Goal: Task Accomplishment & Management: Manage account settings

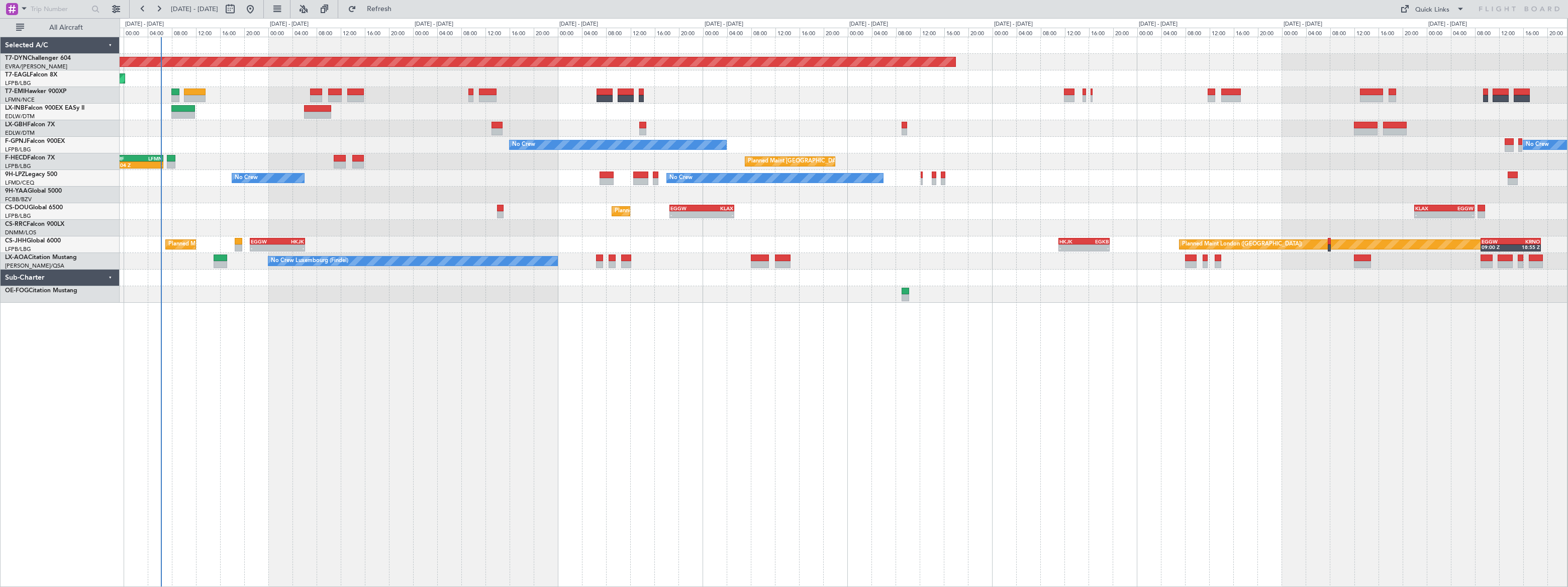
click at [390, 184] on div "Planned Maint [GEOGRAPHIC_DATA]-[GEOGRAPHIC_DATA] Planned Maint [US_STATE] ([GE…" at bounding box center [843, 170] width 1447 height 265
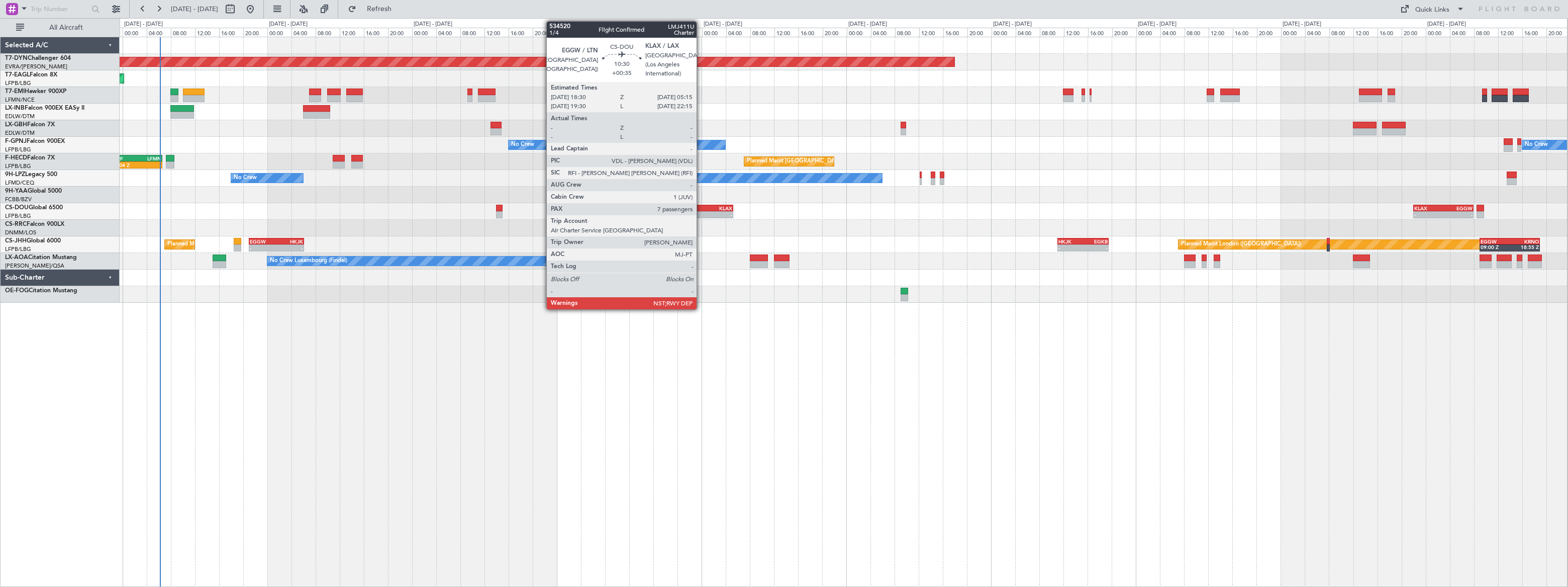
click at [702, 210] on div "KLAX" at bounding box center [716, 208] width 32 height 6
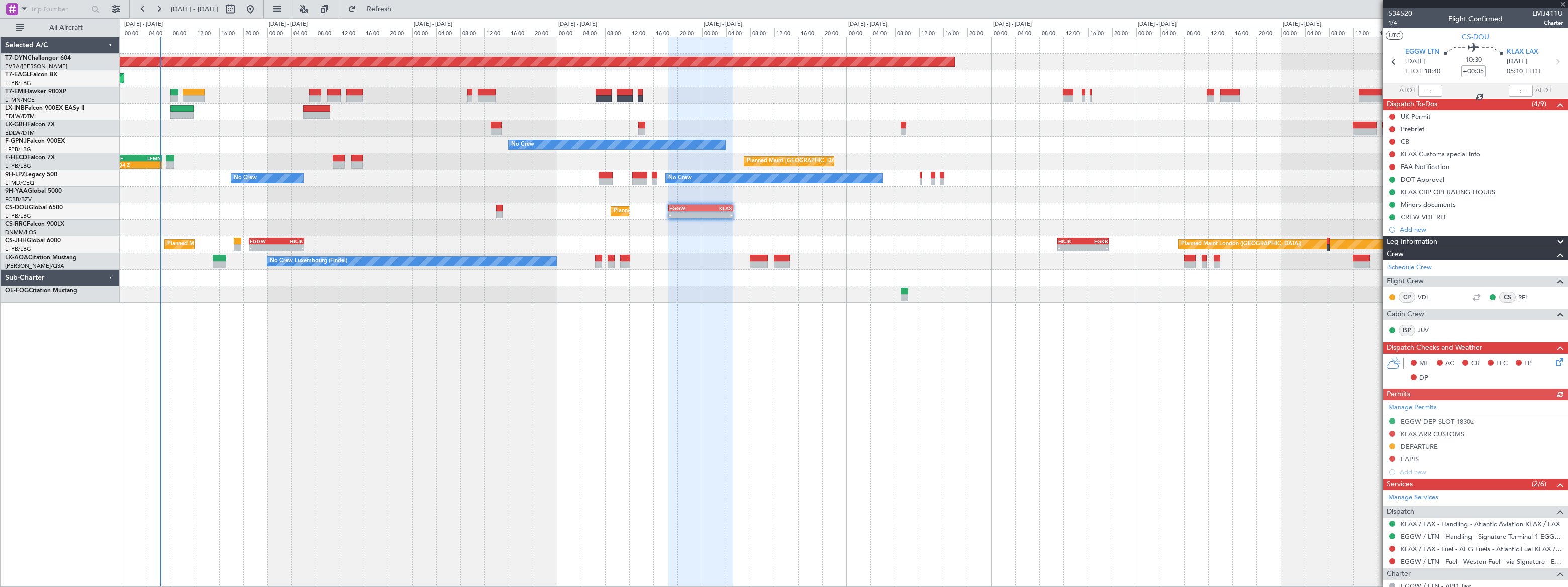
scroll to position [228, 0]
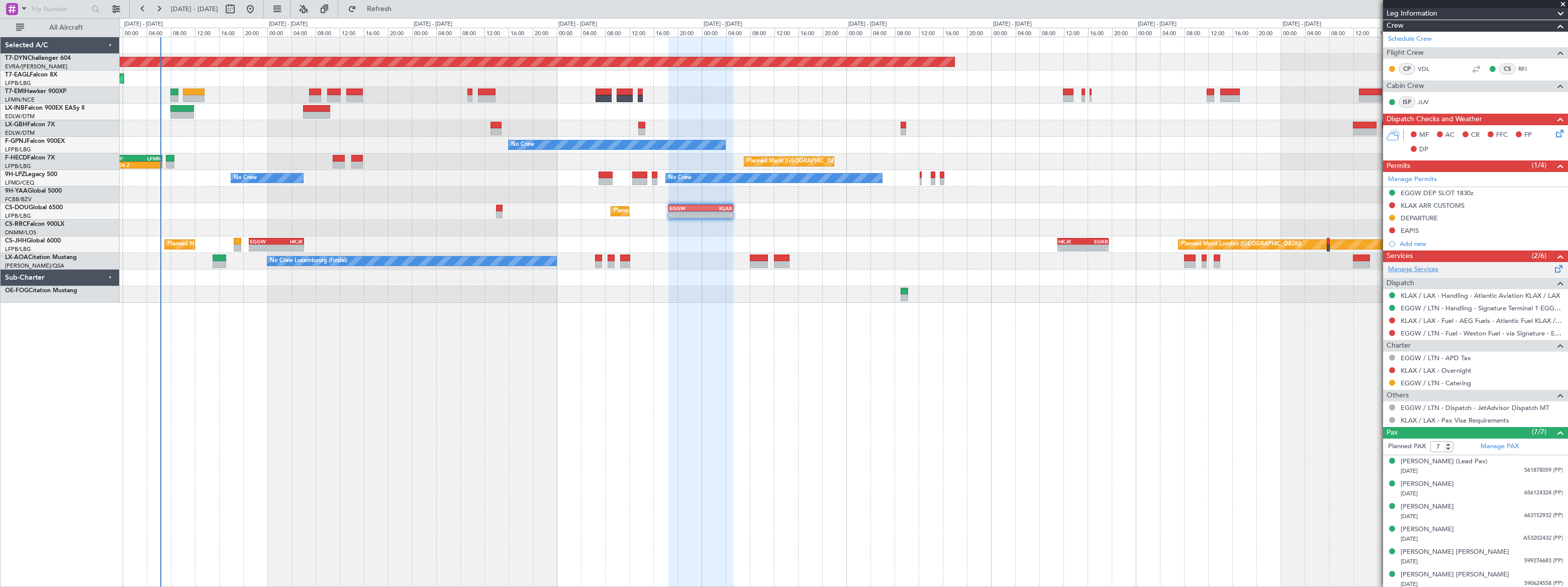
click at [1426, 270] on link "Manage Services" at bounding box center [1413, 270] width 50 height 10
click at [400, 10] on span "Refresh" at bounding box center [379, 9] width 42 height 7
click at [400, 10] on span "Refreshing..." at bounding box center [379, 9] width 42 height 7
click at [1391, 395] on button at bounding box center [1392, 396] width 6 height 6
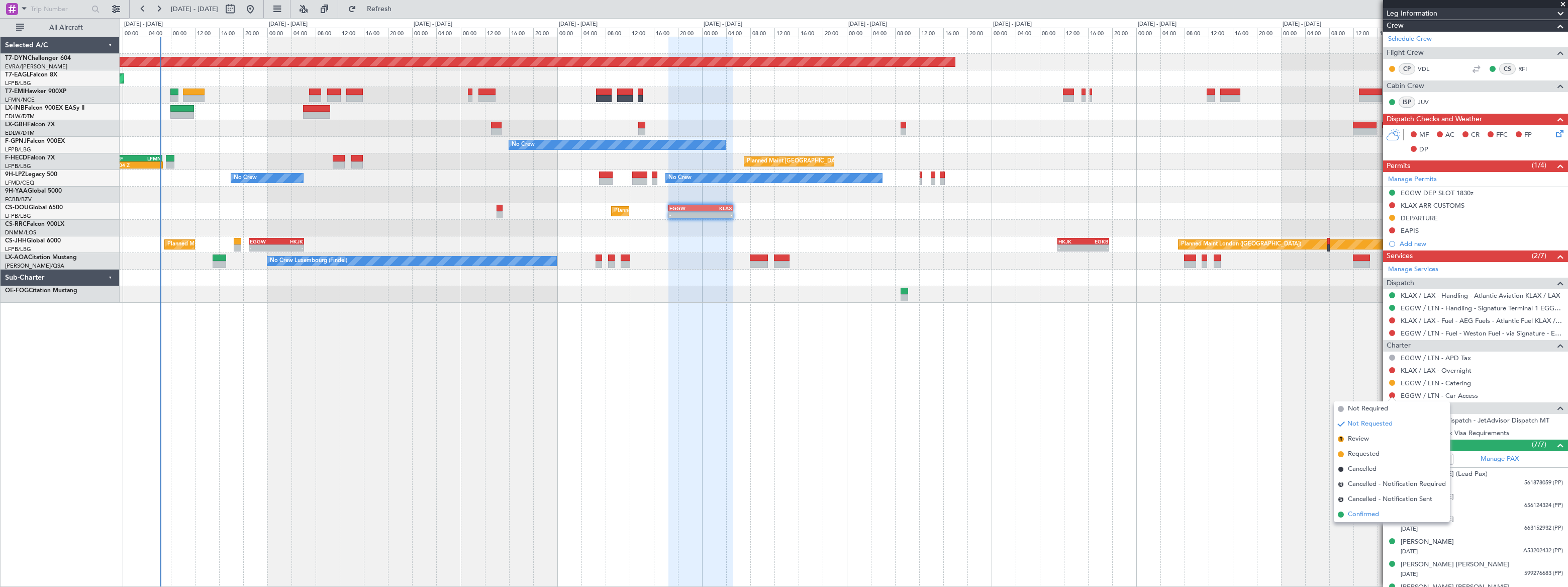
click at [1371, 513] on span "Confirmed" at bounding box center [1363, 514] width 31 height 10
click at [1459, 396] on link "EGGW / LTN - Car Access" at bounding box center [1439, 396] width 78 height 9
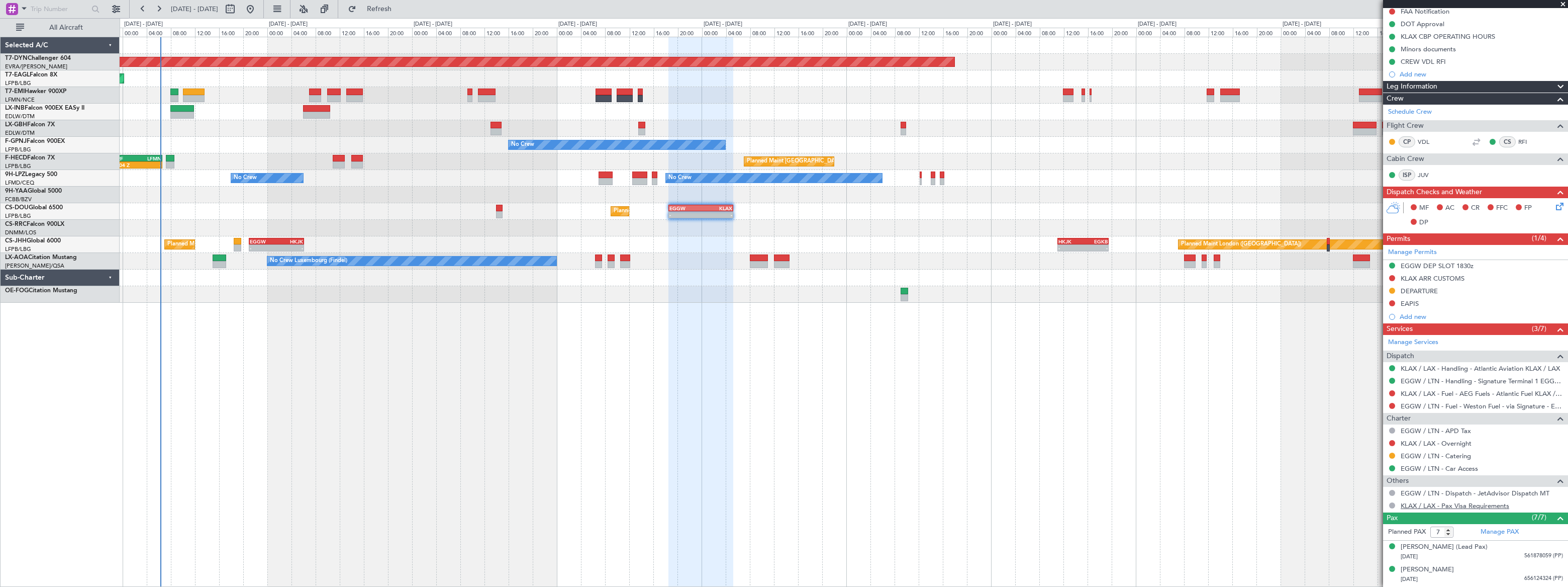
scroll to position [183, 0]
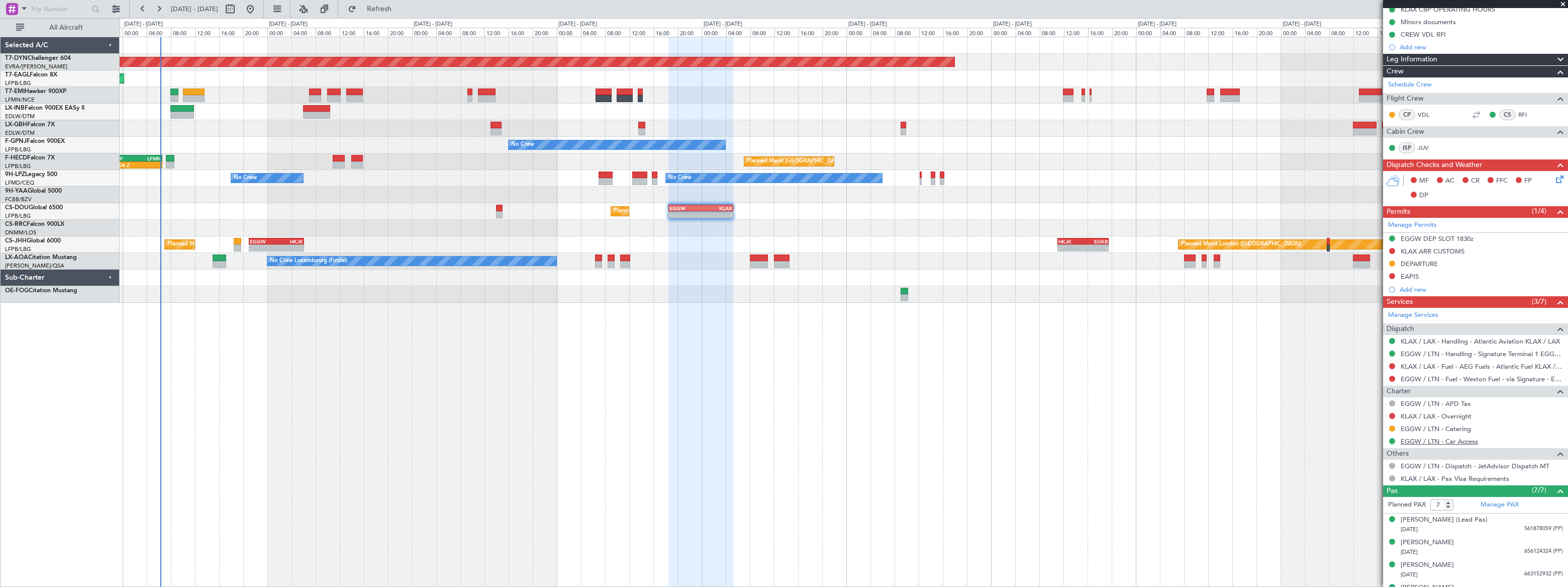
click at [1460, 439] on link "EGGW / LTN - Car Access" at bounding box center [1439, 441] width 78 height 9
click at [400, 9] on span "Refresh" at bounding box center [379, 9] width 42 height 7
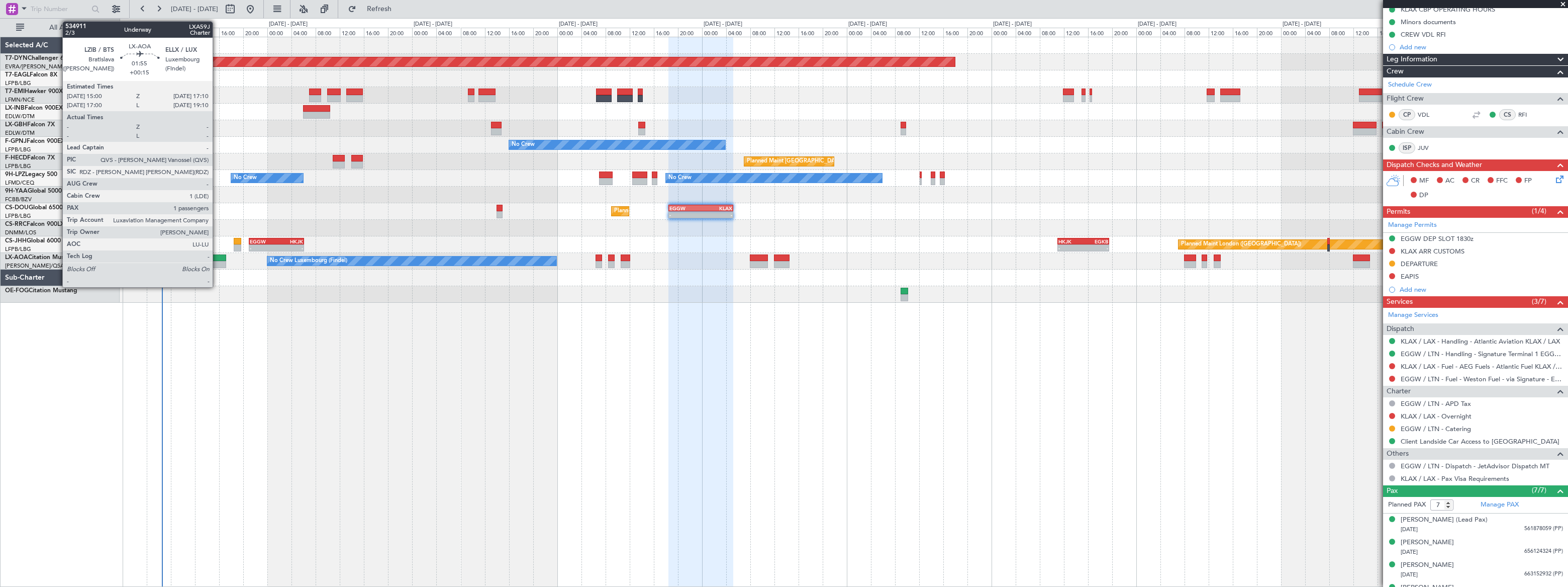
click at [217, 258] on div at bounding box center [220, 258] width 14 height 7
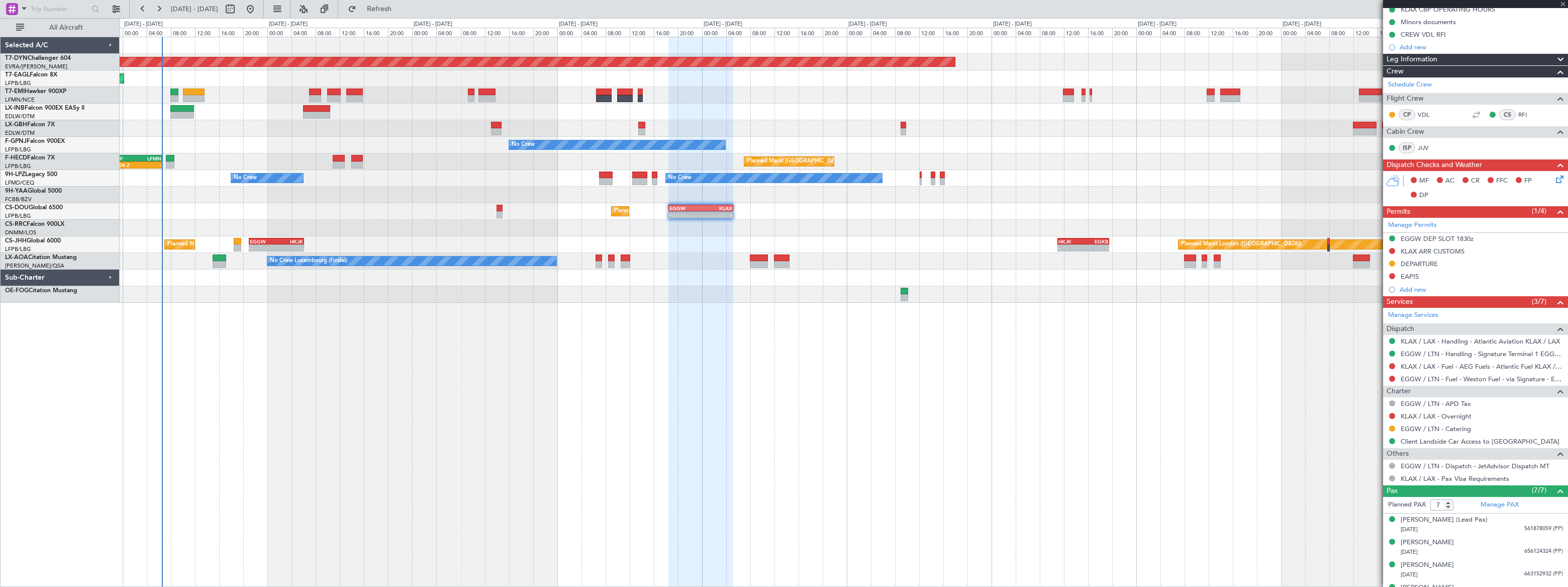
type input "+00:15"
type input "1"
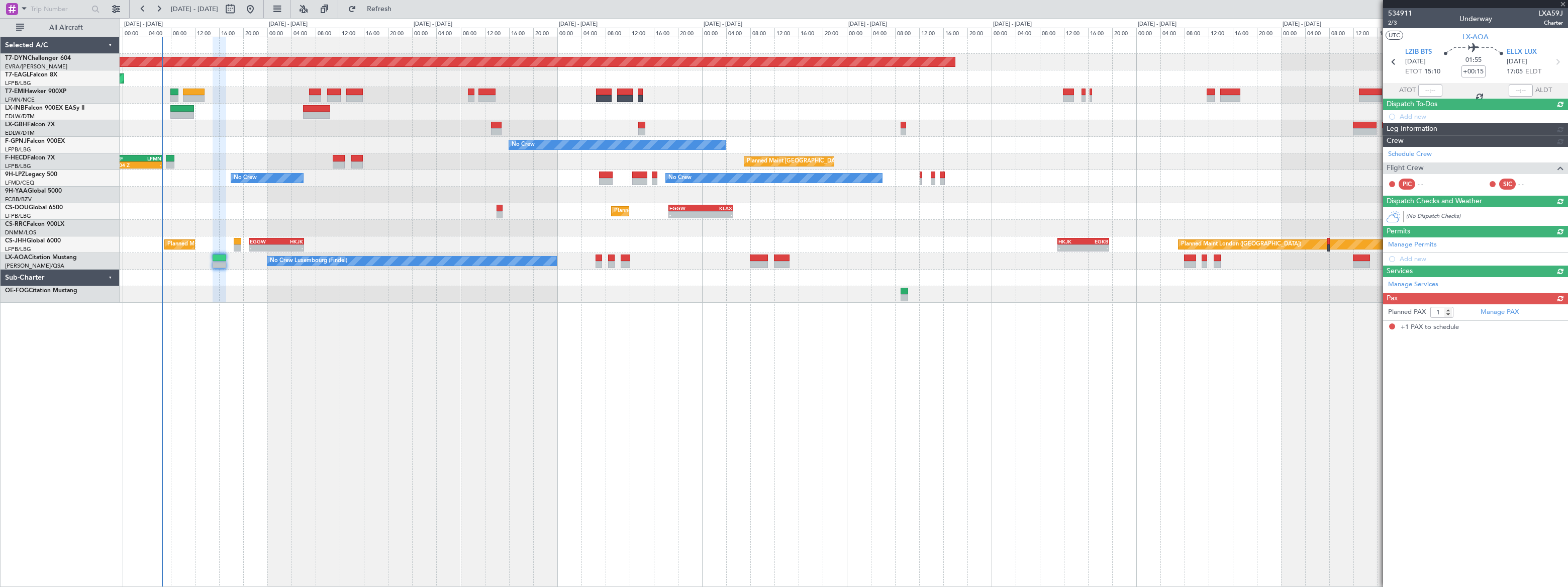
scroll to position [0, 0]
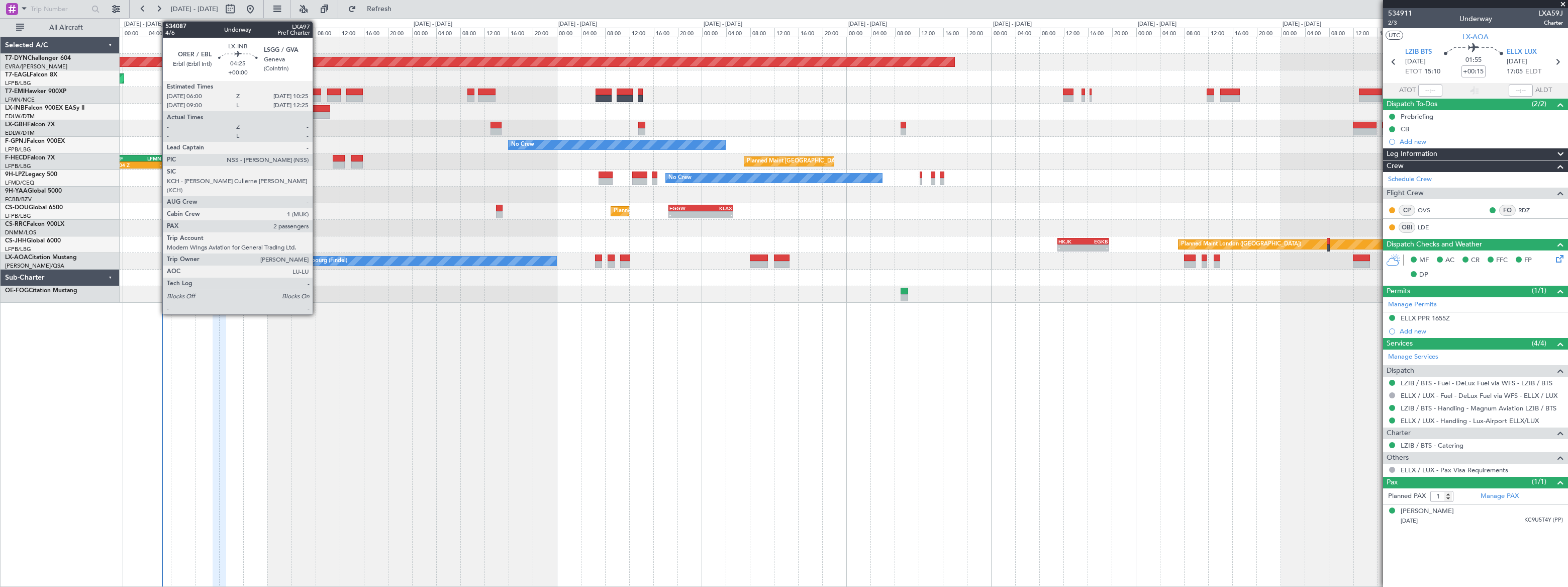
click at [317, 110] on div at bounding box center [316, 108] width 27 height 7
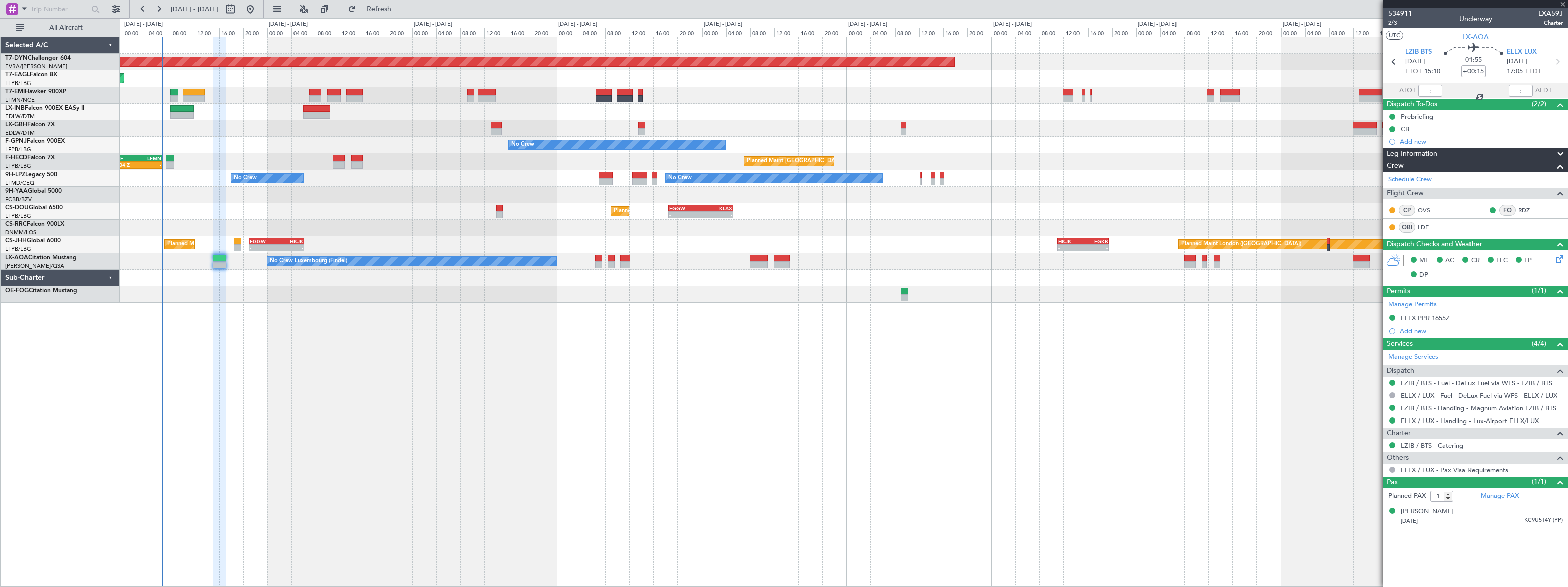
type input "2"
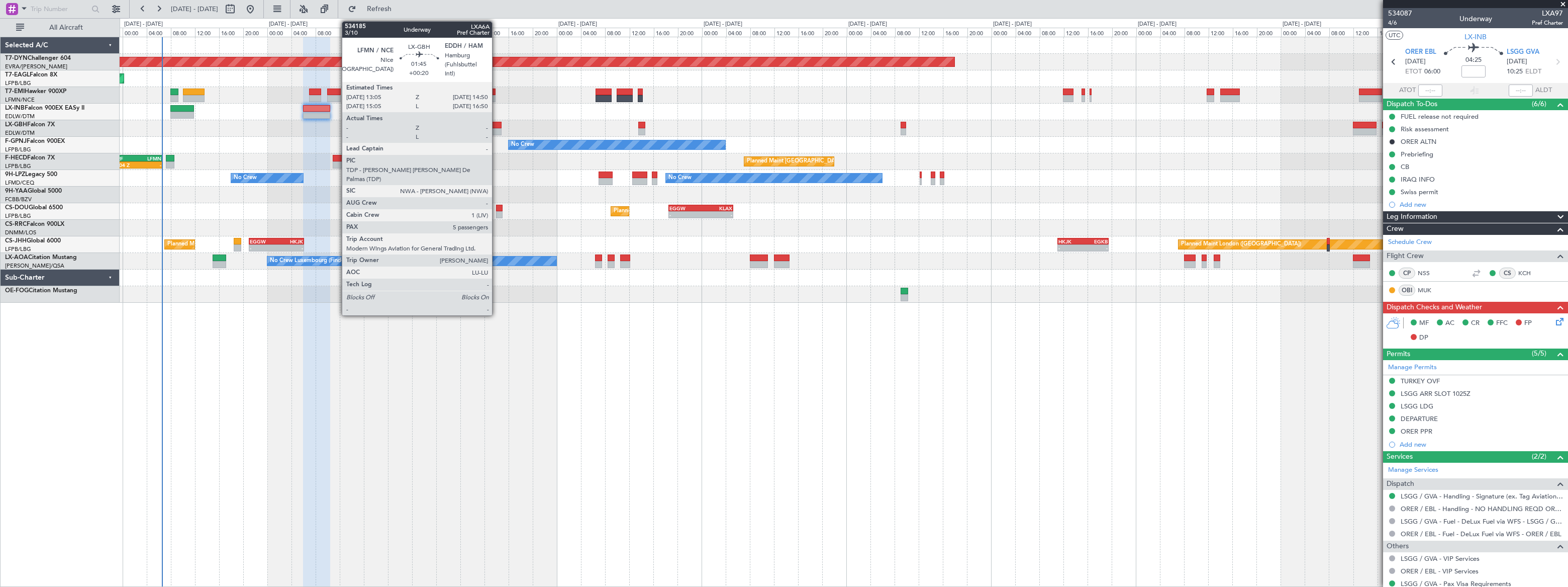
click at [497, 125] on div at bounding box center [496, 125] width 11 height 7
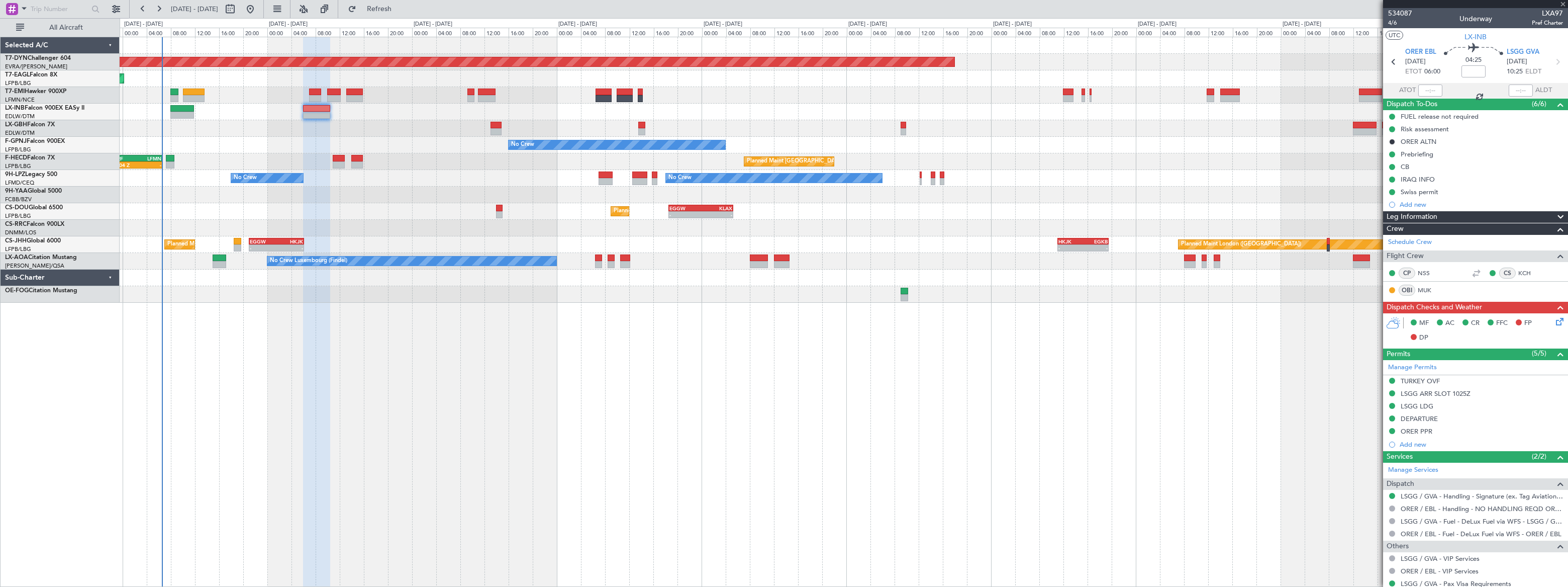
type input "+00:20"
type input "5"
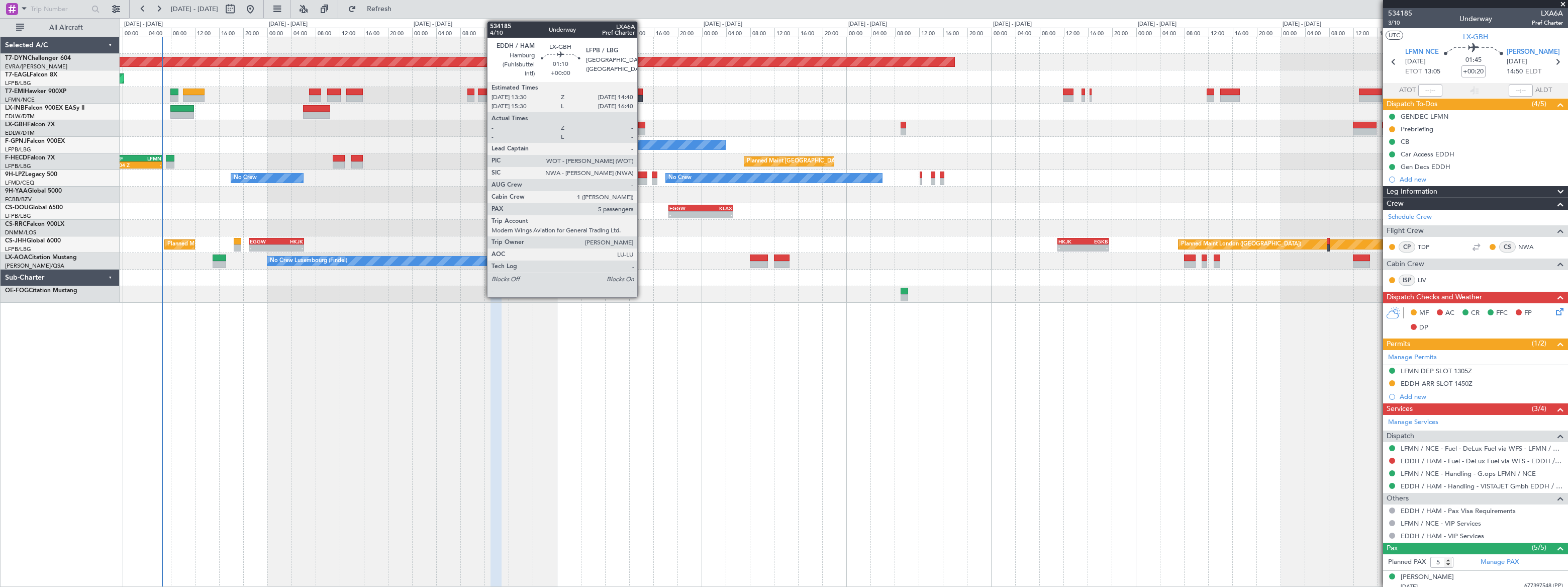
click at [643, 130] on div at bounding box center [642, 131] width 8 height 7
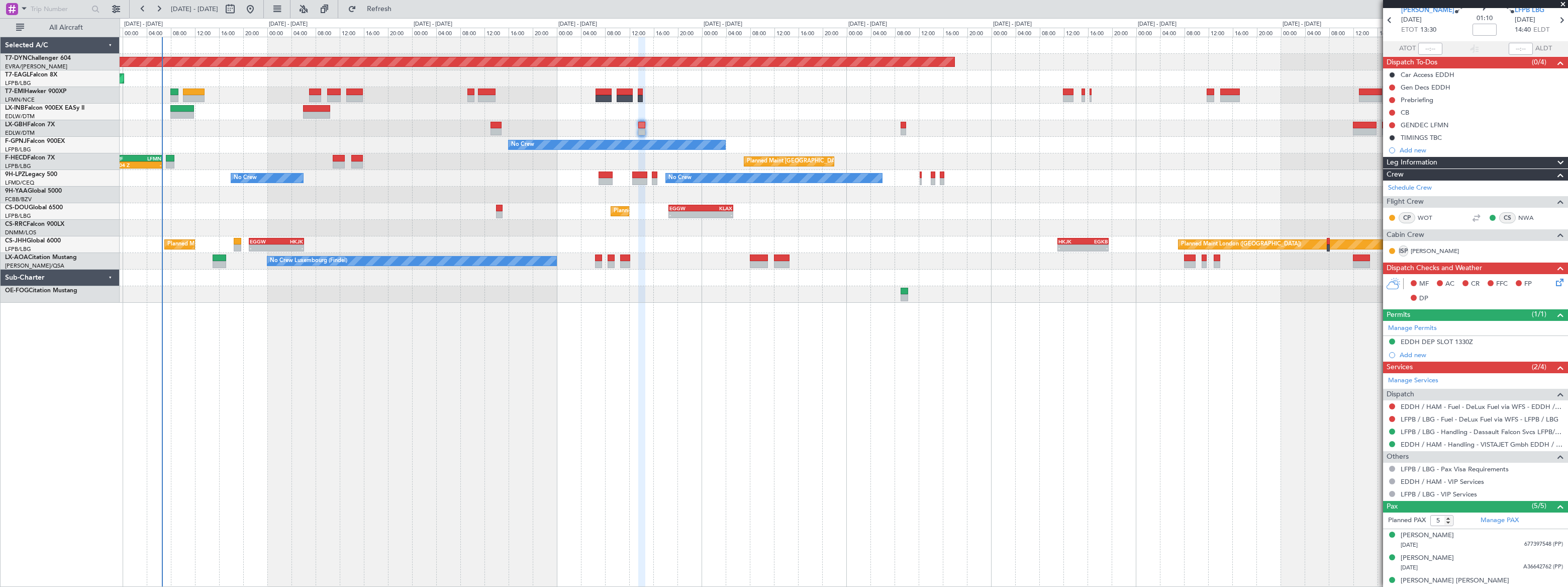
scroll to position [96, 0]
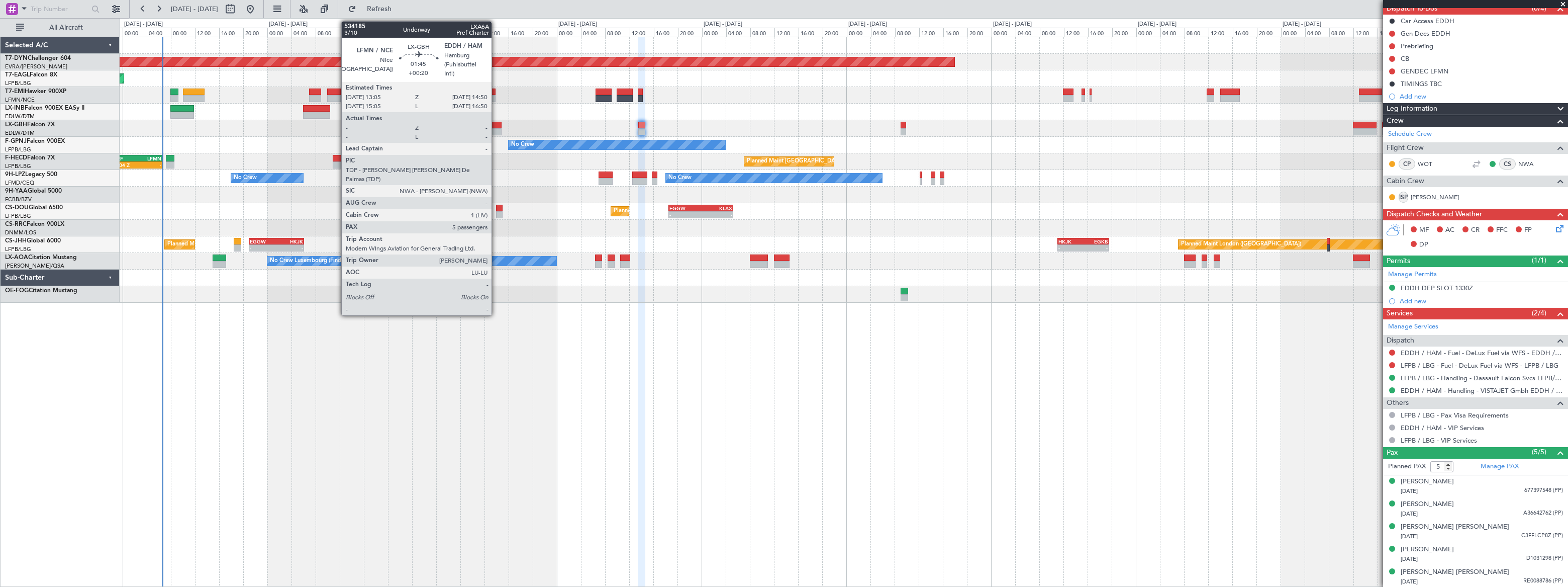
click at [496, 125] on div at bounding box center [496, 125] width 11 height 7
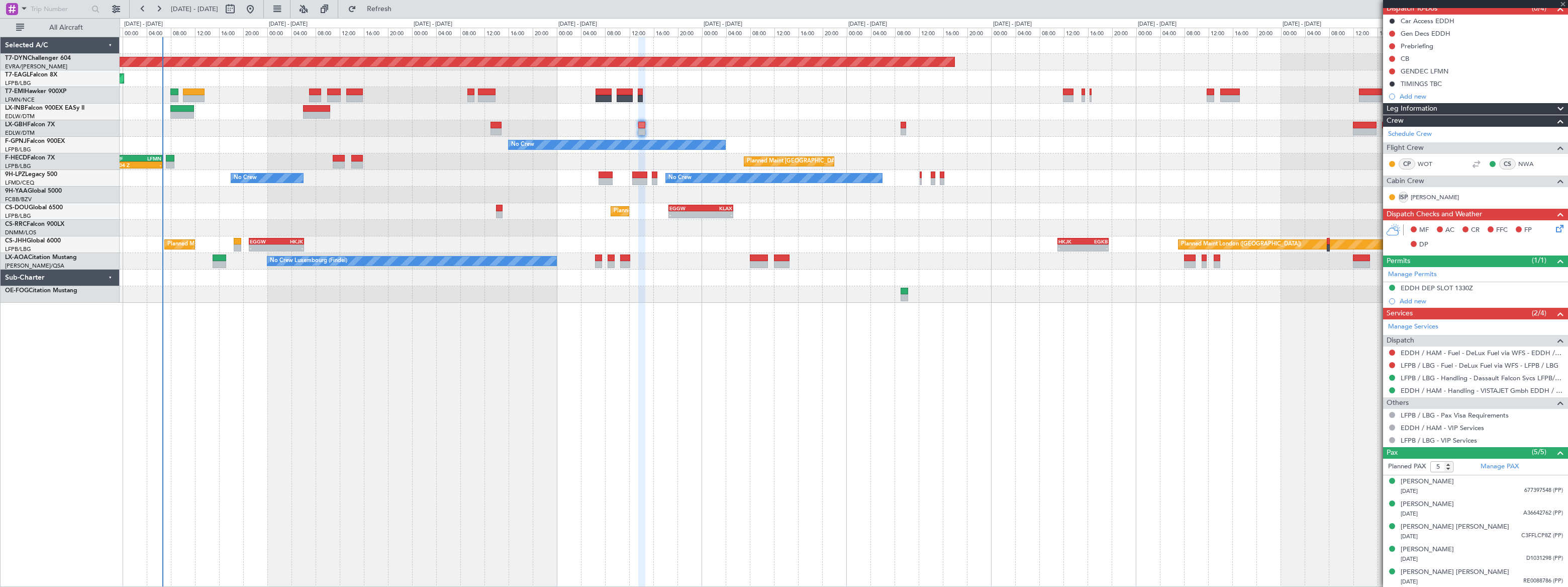
type input "+00:20"
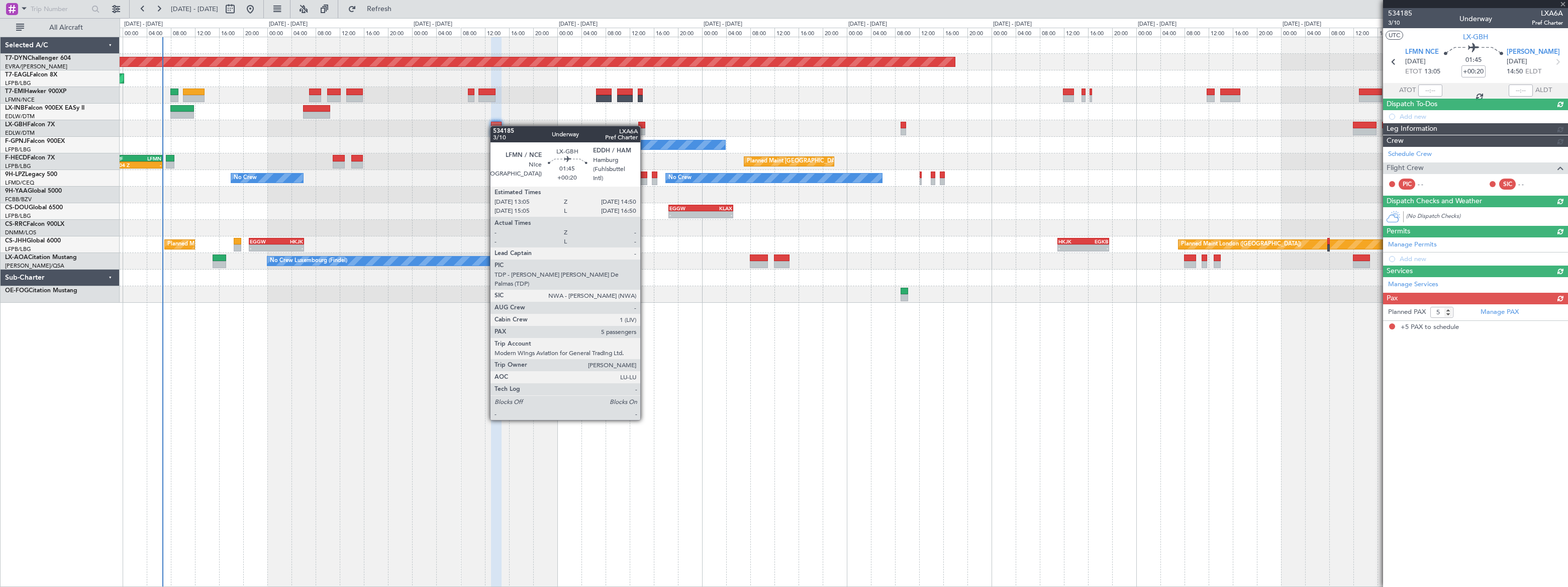
scroll to position [0, 0]
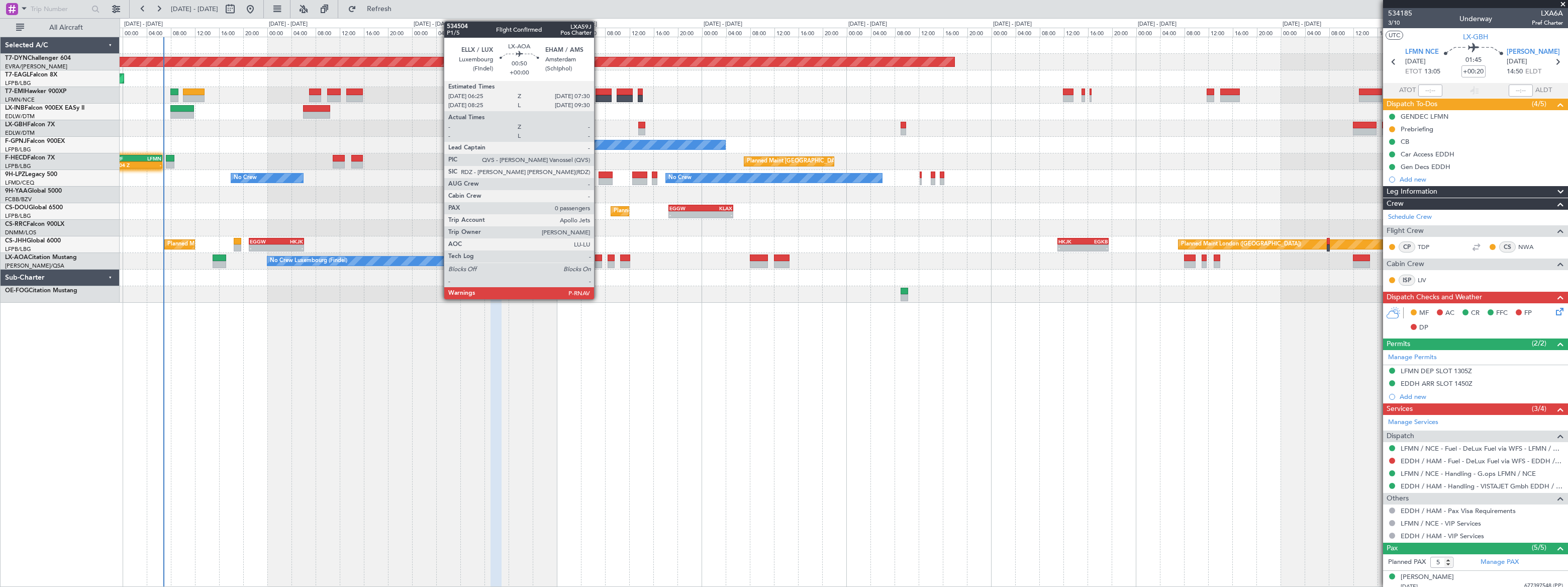
click at [599, 261] on div at bounding box center [598, 264] width 7 height 7
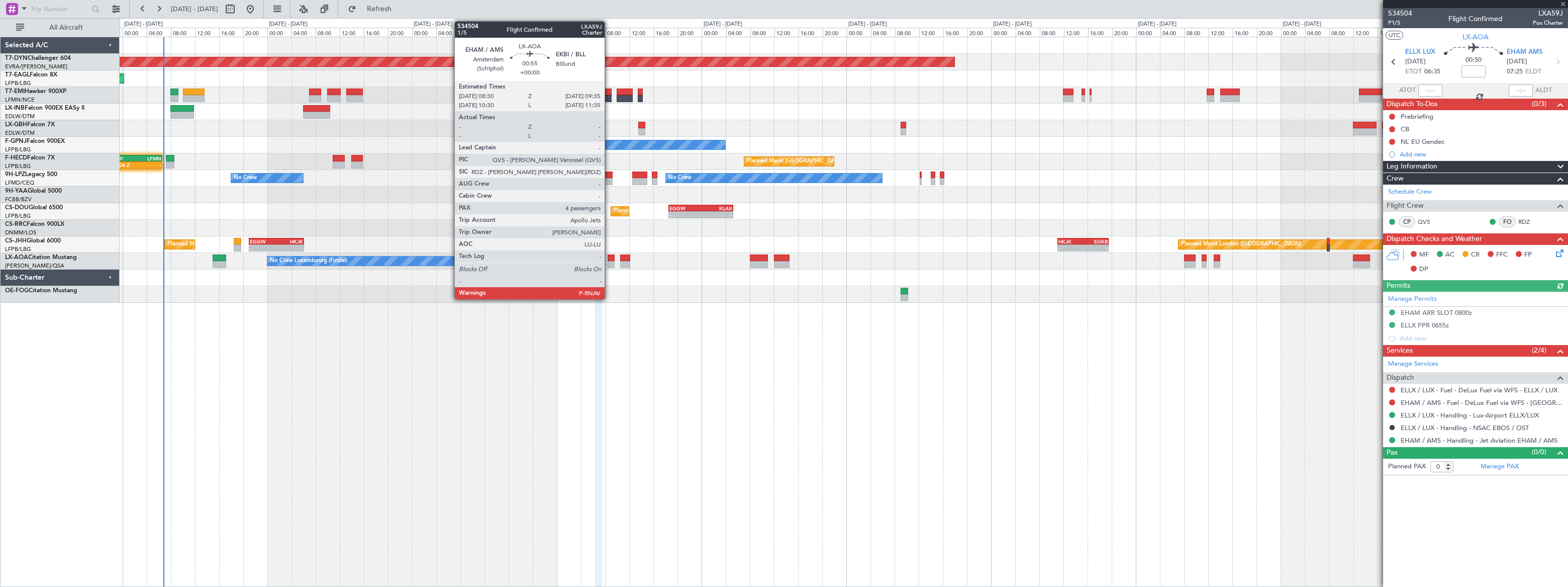
click at [609, 261] on div at bounding box center [610, 264] width 7 height 7
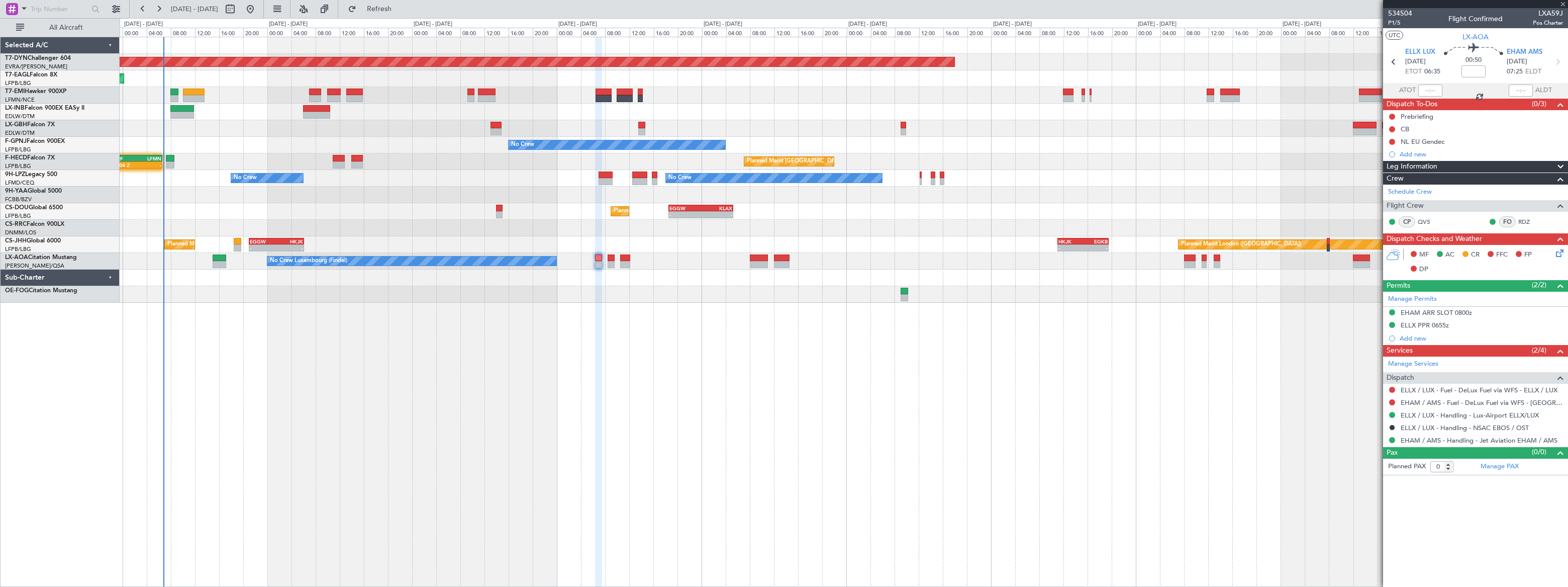
type input "4"
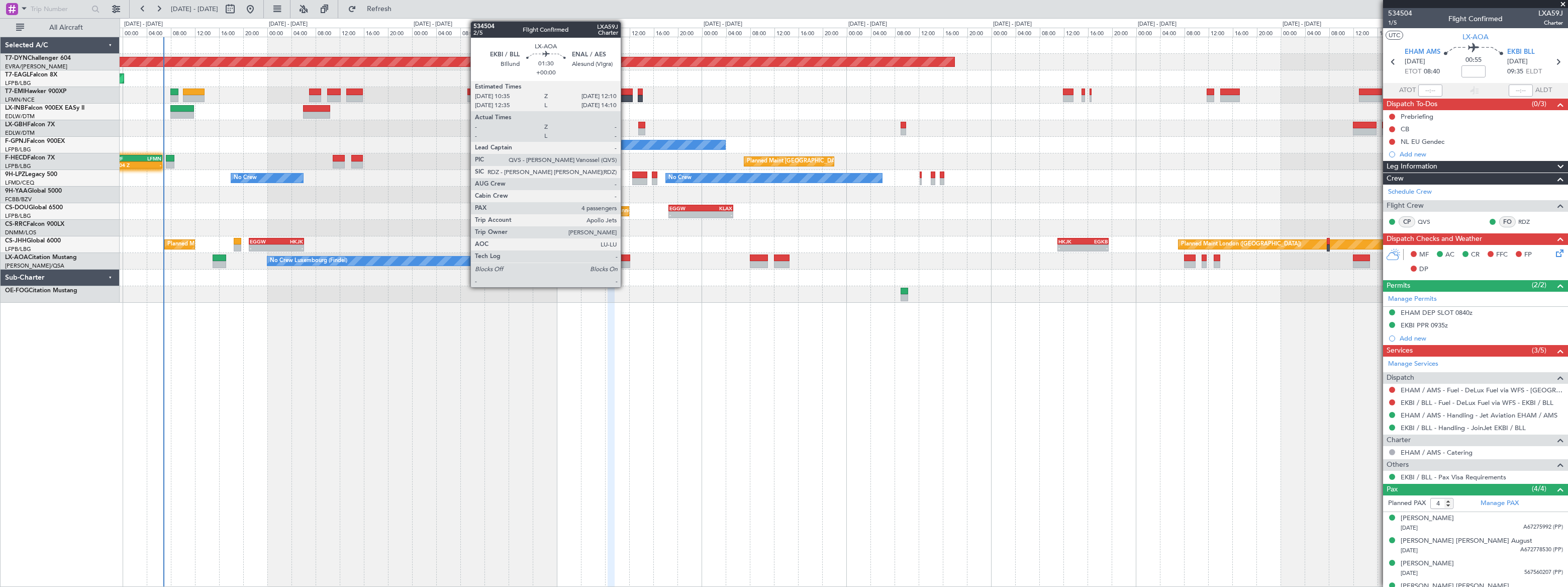
click at [625, 258] on div at bounding box center [625, 258] width 10 height 7
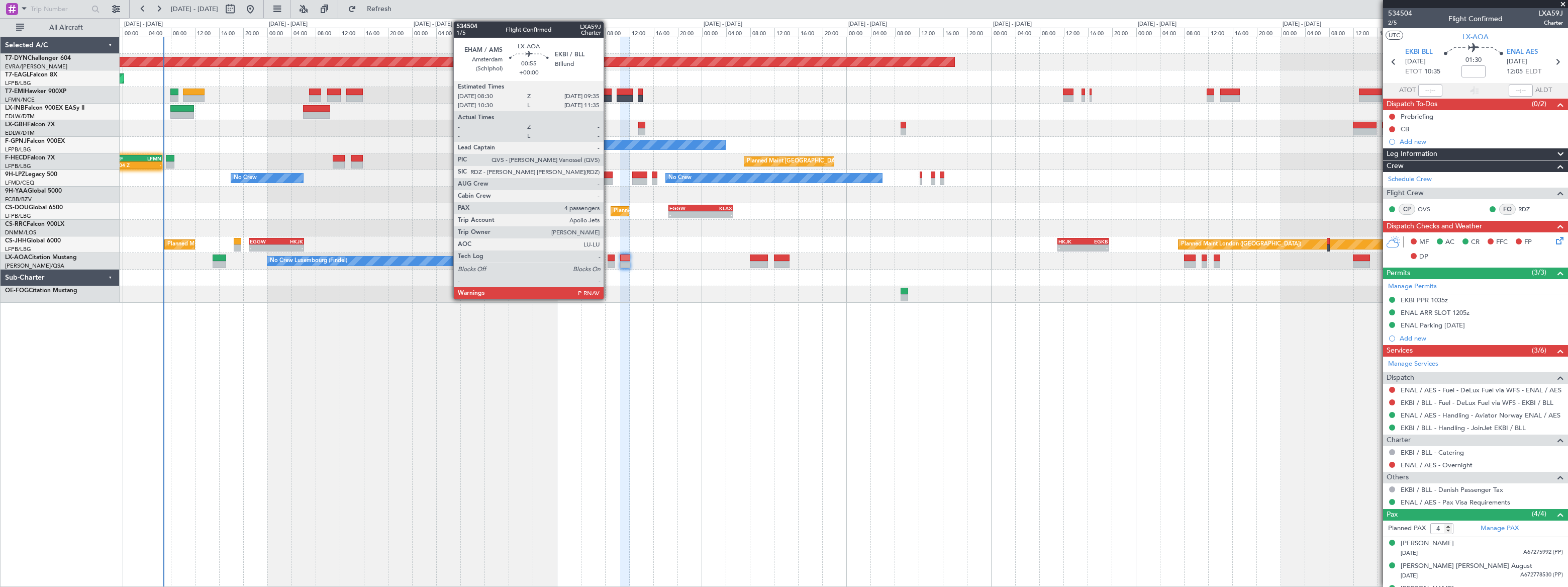
click at [608, 260] on div at bounding box center [610, 258] width 7 height 7
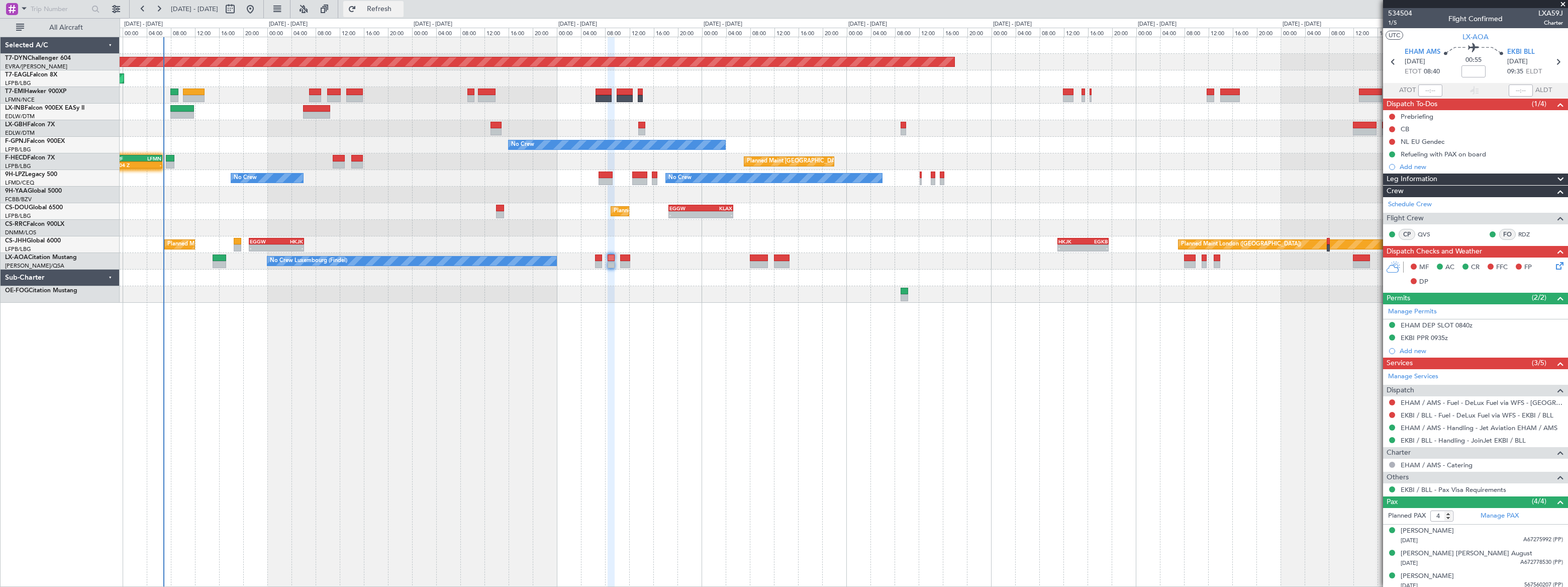
click at [400, 9] on span "Refresh" at bounding box center [379, 9] width 42 height 7
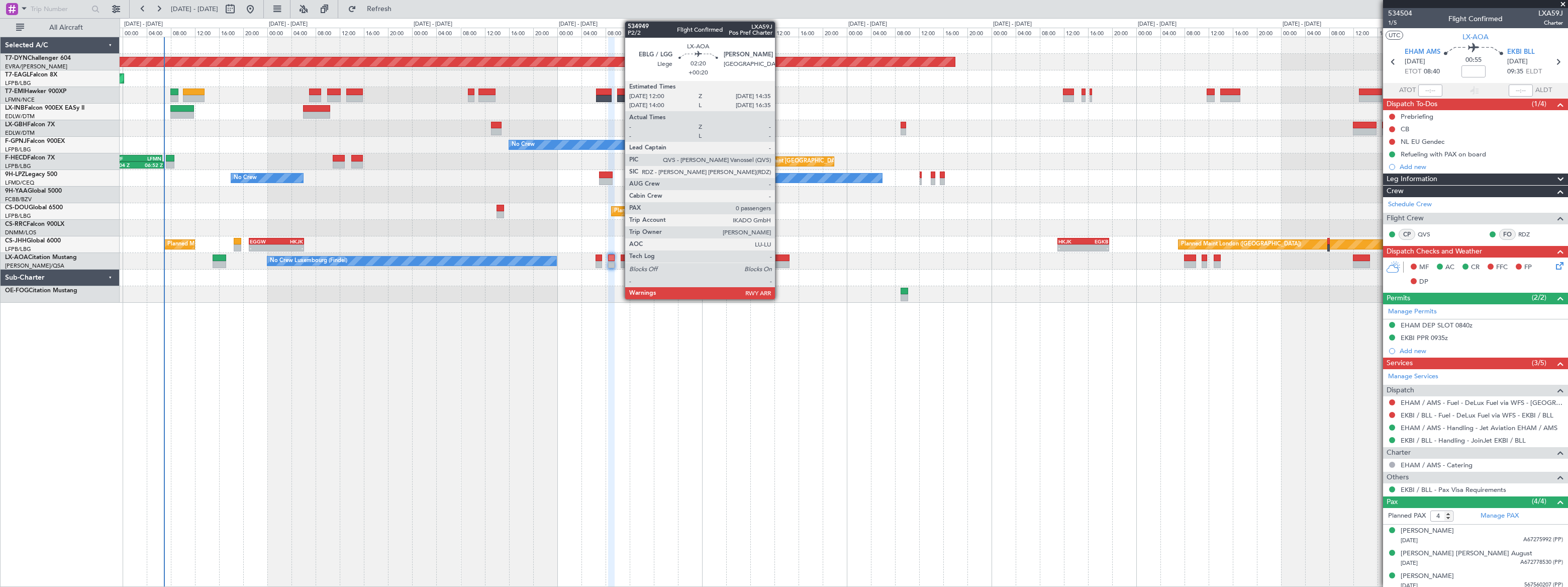
click at [779, 261] on div at bounding box center [782, 264] width 16 height 7
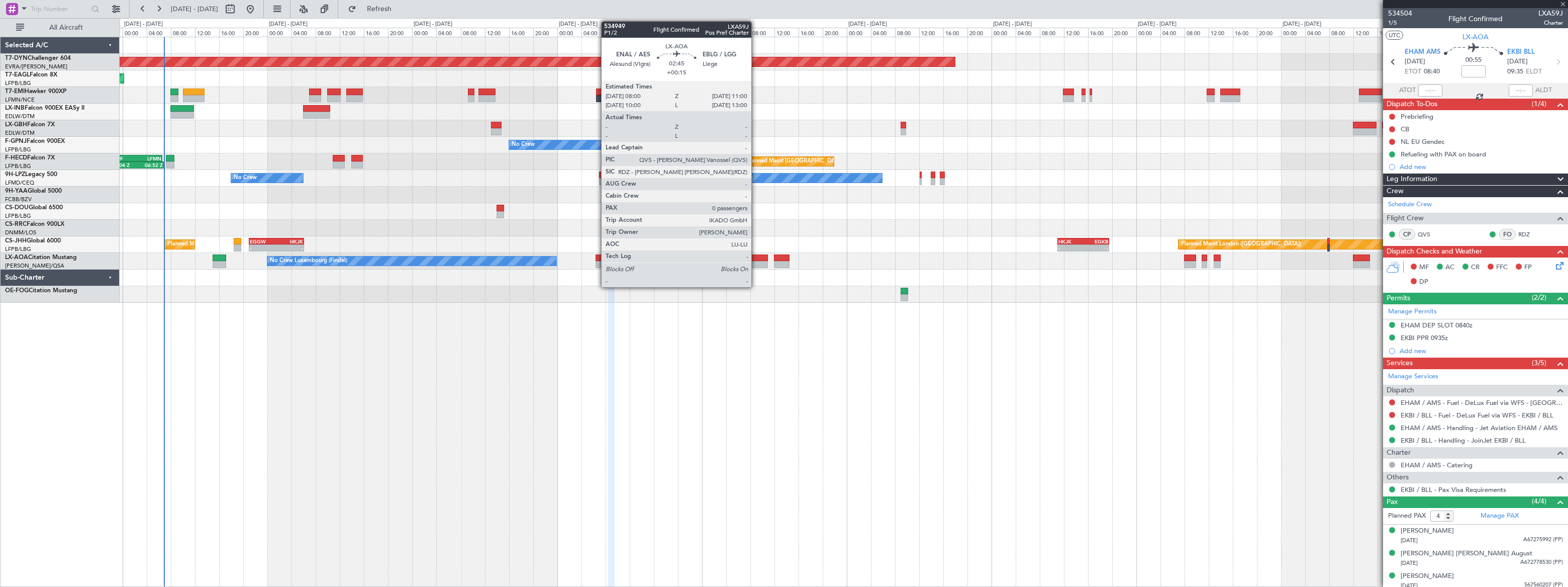
click at [756, 256] on div at bounding box center [759, 258] width 19 height 7
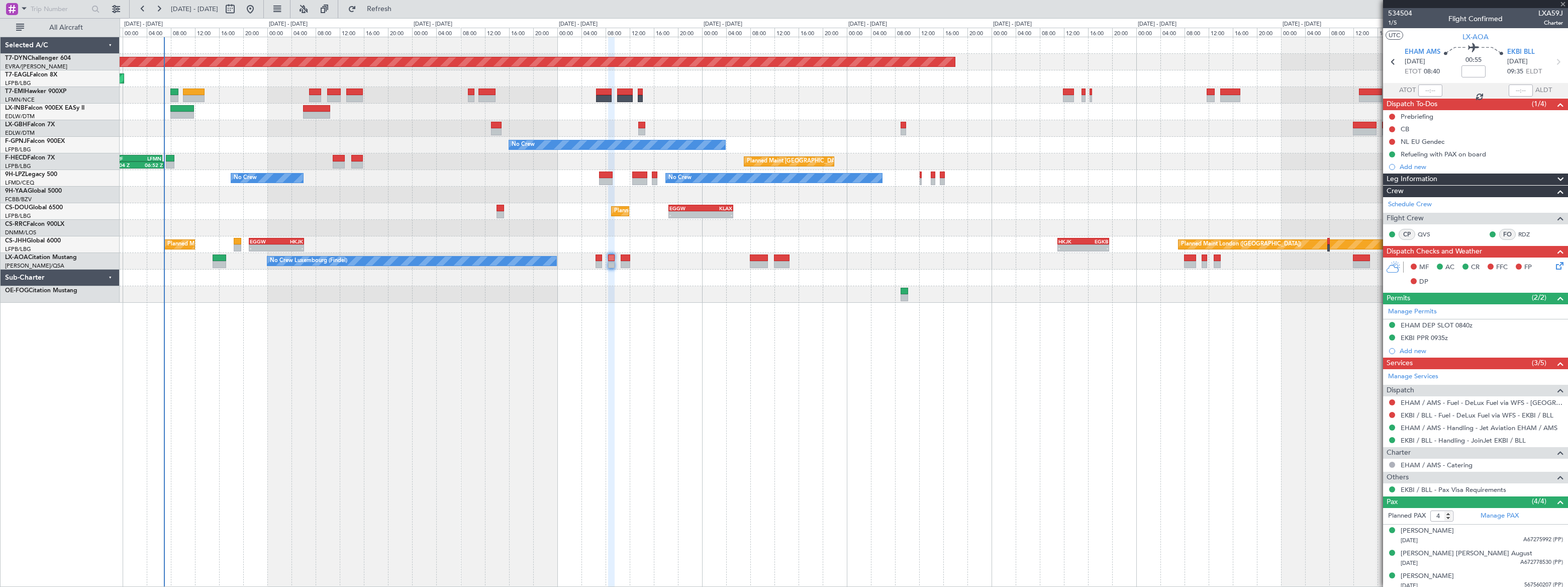
type input "+00:15"
type input "0"
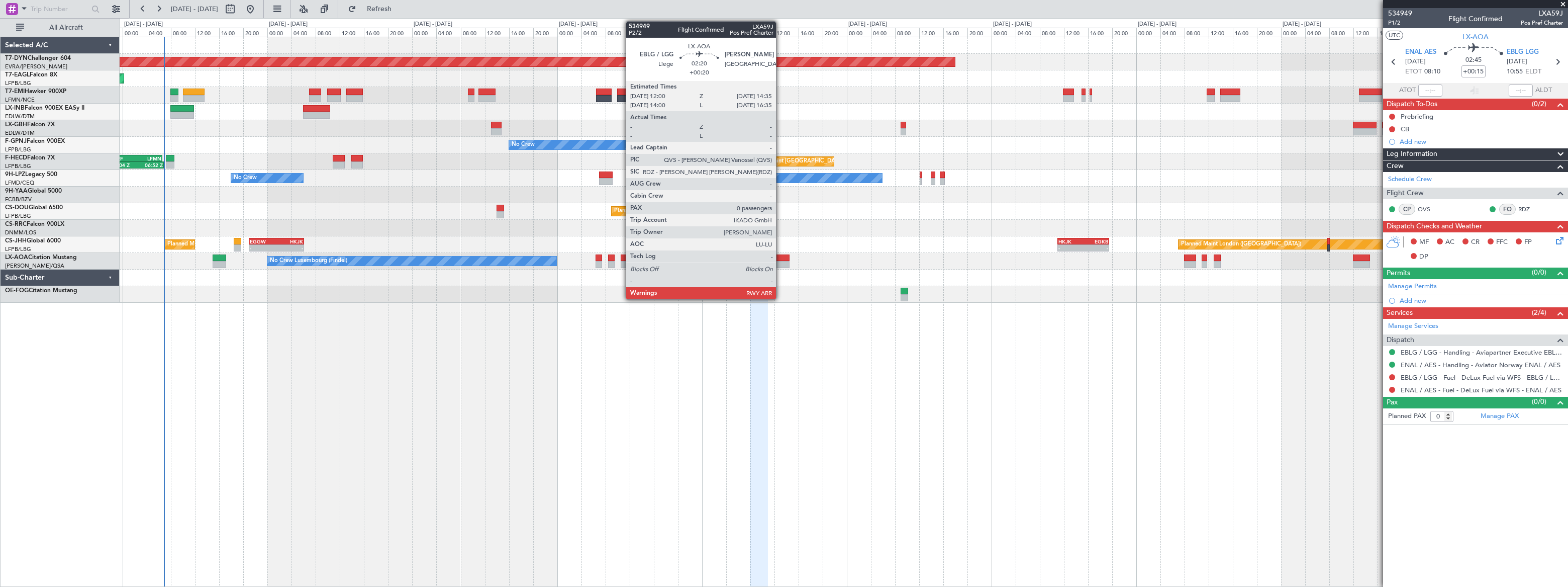
click at [781, 261] on div at bounding box center [782, 264] width 16 height 7
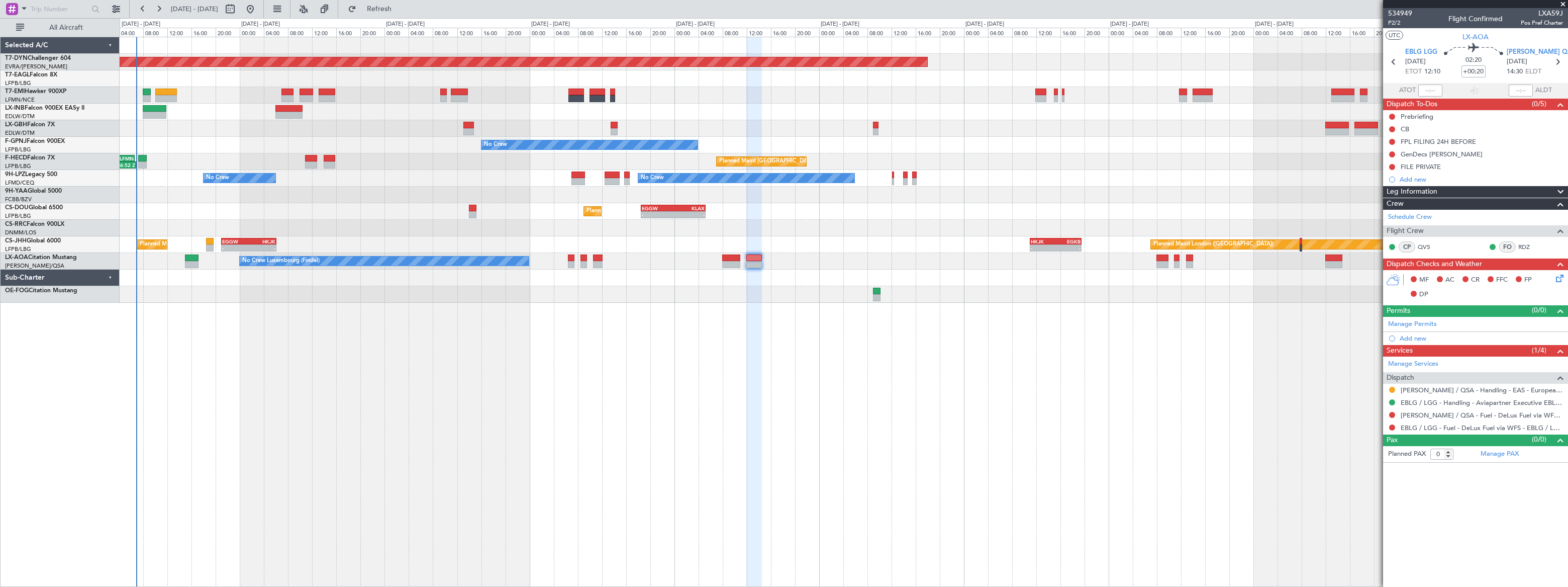
click at [137, 221] on div "Planned Maint Lagos (Murtala Muhammed)" at bounding box center [843, 228] width 1448 height 17
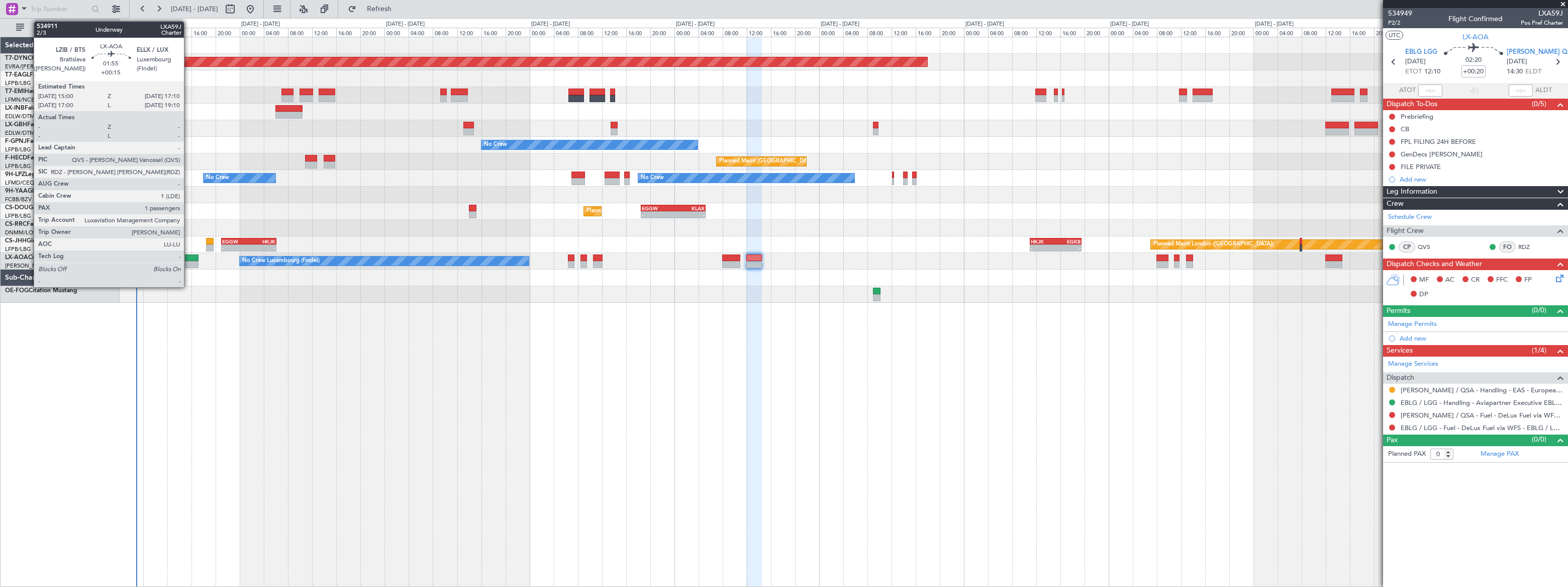
click at [190, 257] on div at bounding box center [192, 258] width 14 height 7
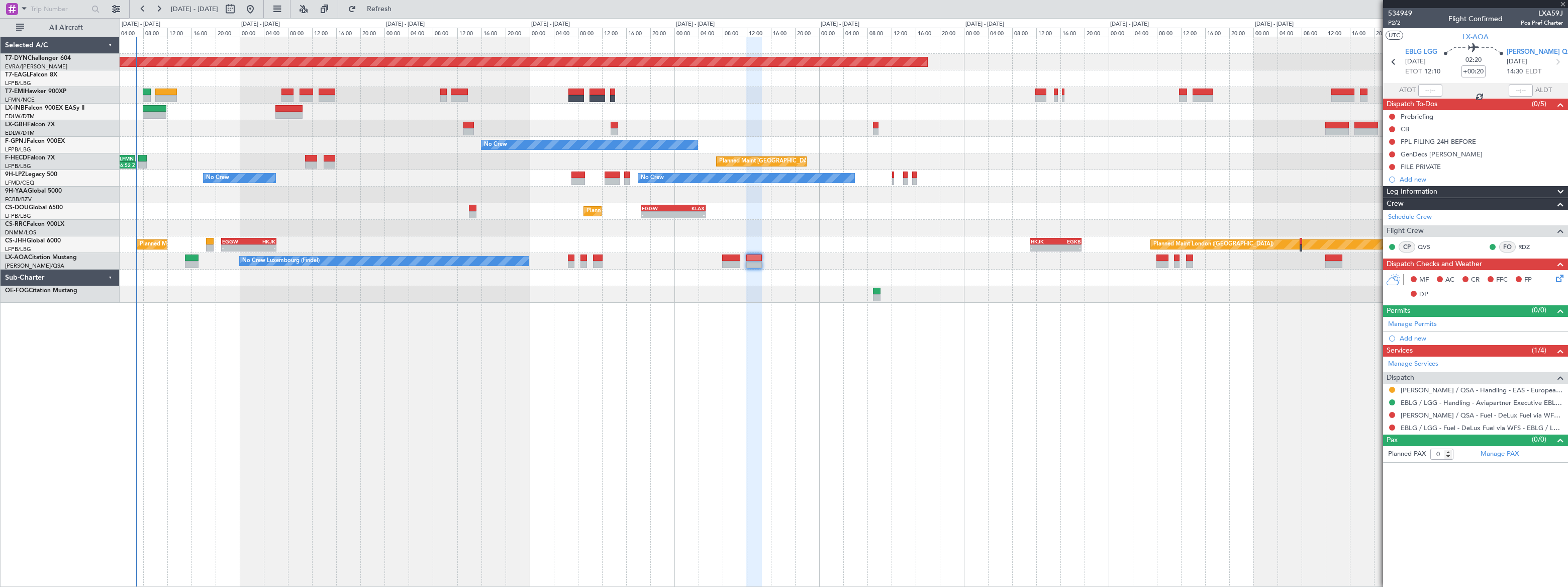
type input "+00:15"
type input "1"
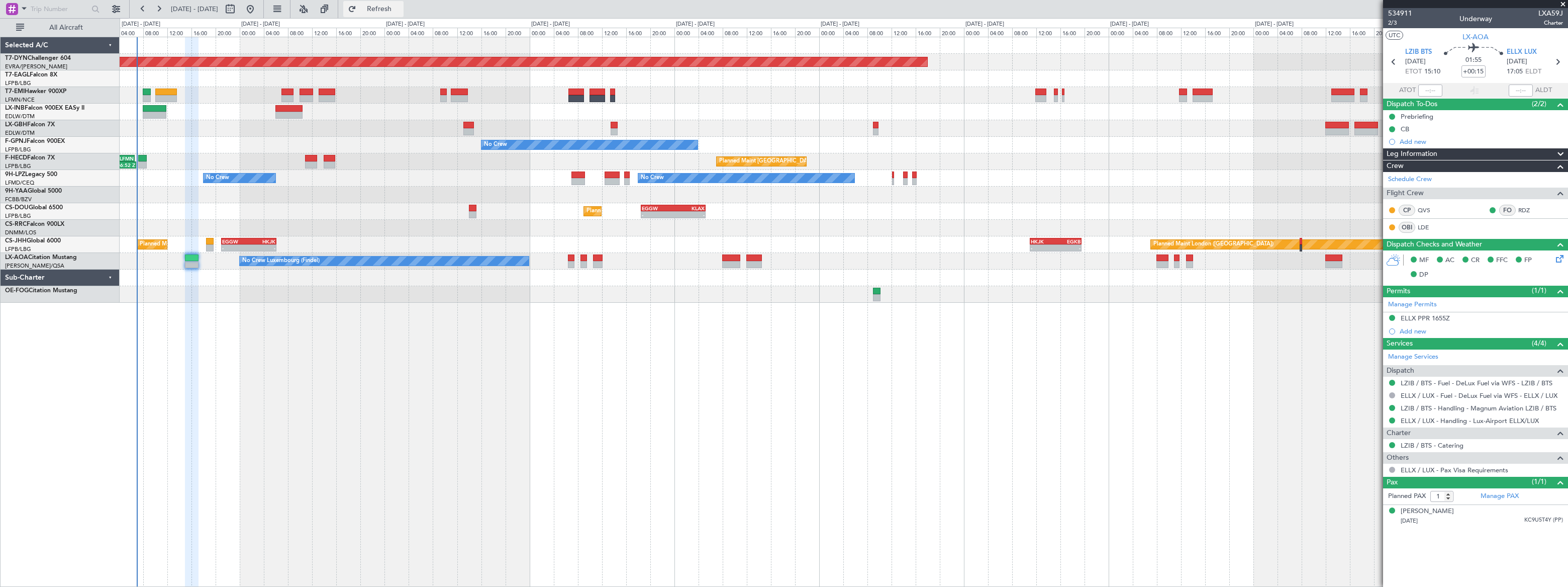
click at [400, 9] on span "Refresh" at bounding box center [379, 9] width 42 height 7
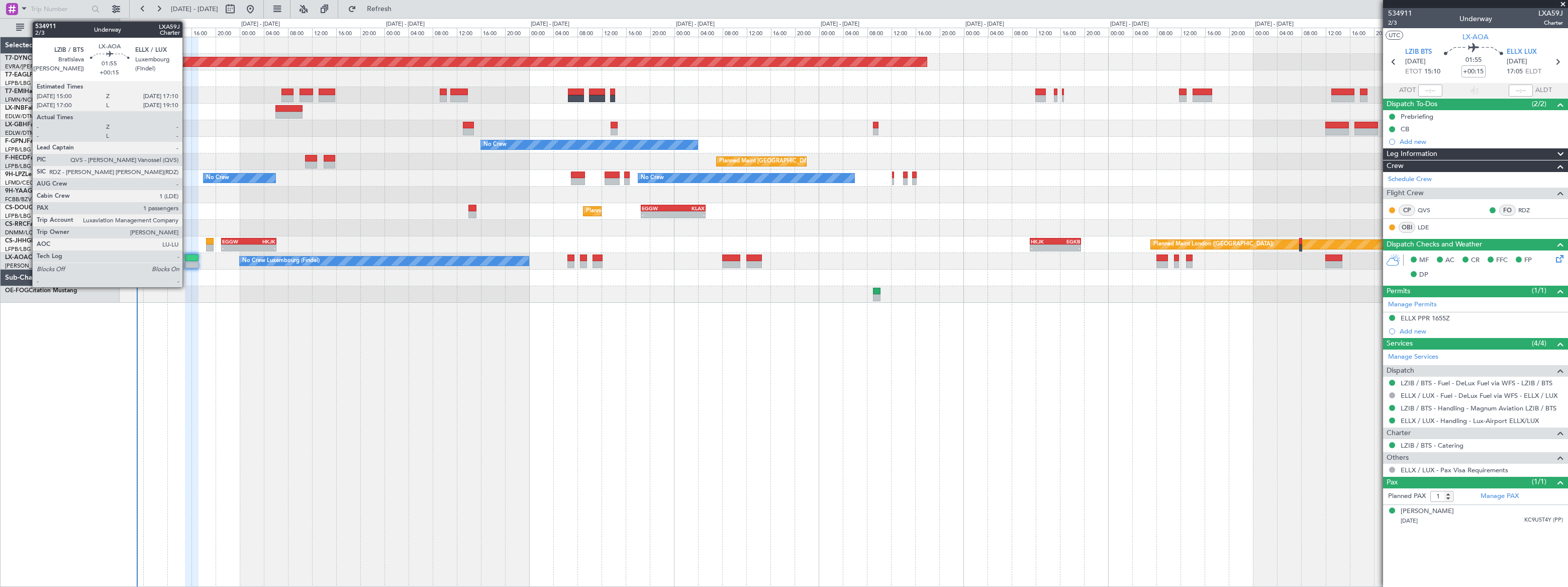
click at [191, 258] on div at bounding box center [192, 258] width 14 height 7
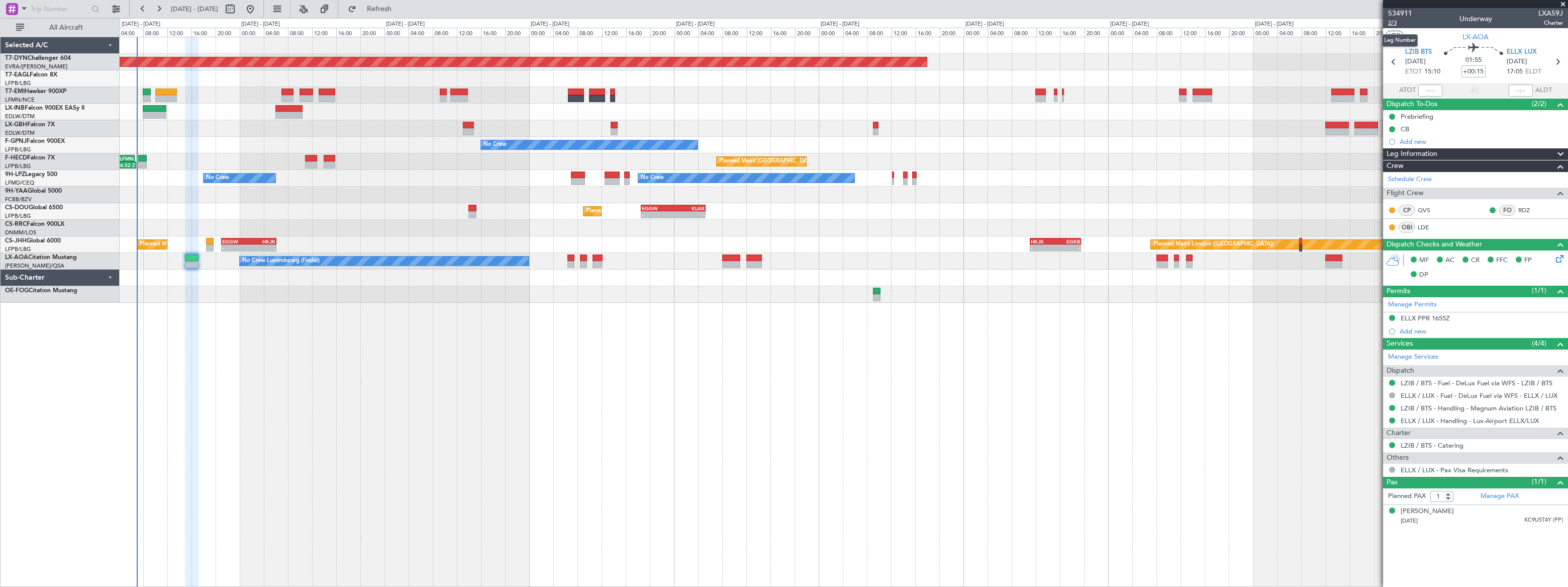
click at [1392, 22] on span "2/3" at bounding box center [1400, 23] width 24 height 9
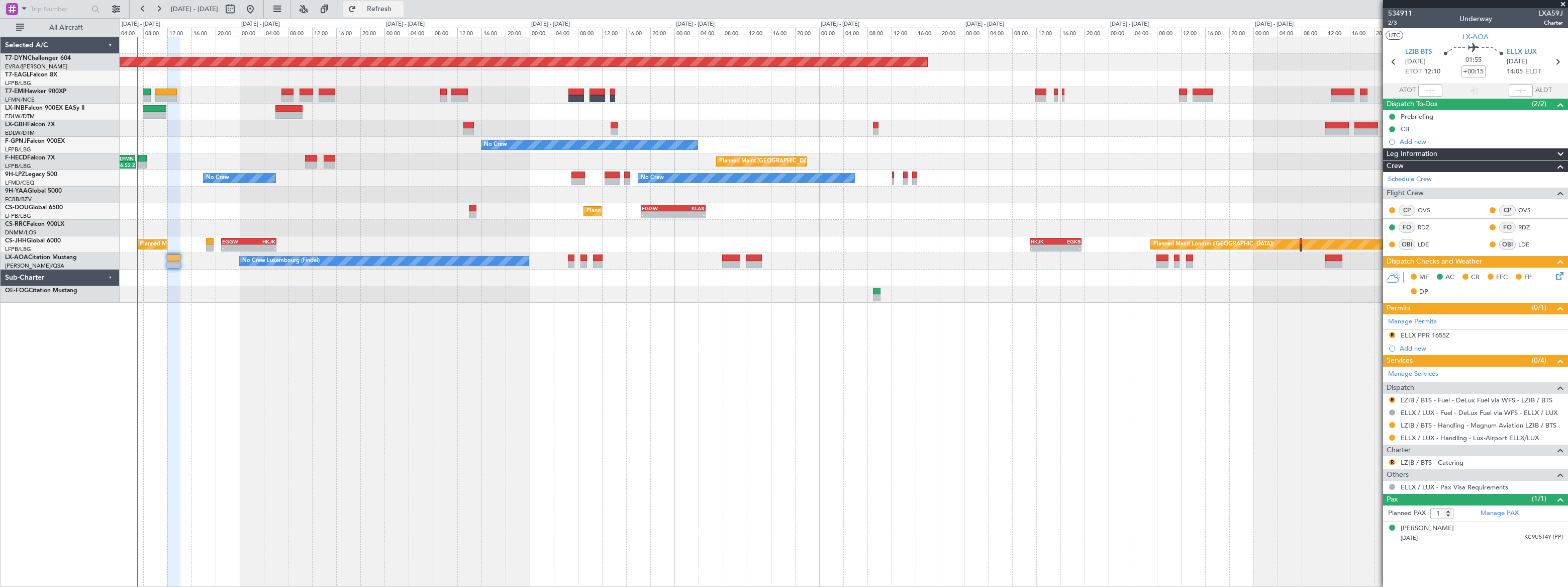
click at [400, 8] on span "Refresh" at bounding box center [379, 9] width 42 height 7
click at [1392, 460] on button "R" at bounding box center [1392, 462] width 6 height 6
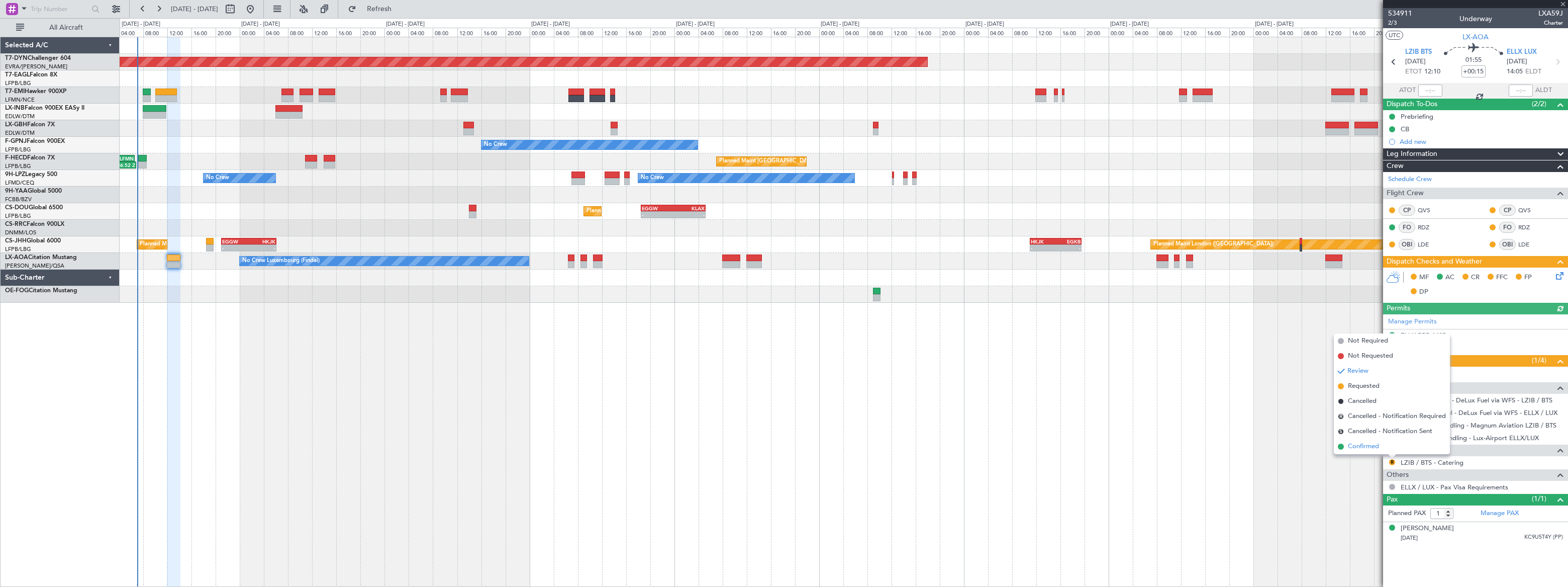
click at [1354, 449] on span "Confirmed" at bounding box center [1363, 446] width 31 height 10
click at [284, 370] on div "Planned Maint Basel-Mulhouse Planned Maint Geneva (Cointrin) Planned Maint New …" at bounding box center [843, 312] width 1448 height 550
click at [400, 6] on span "Refresh" at bounding box center [379, 9] width 42 height 7
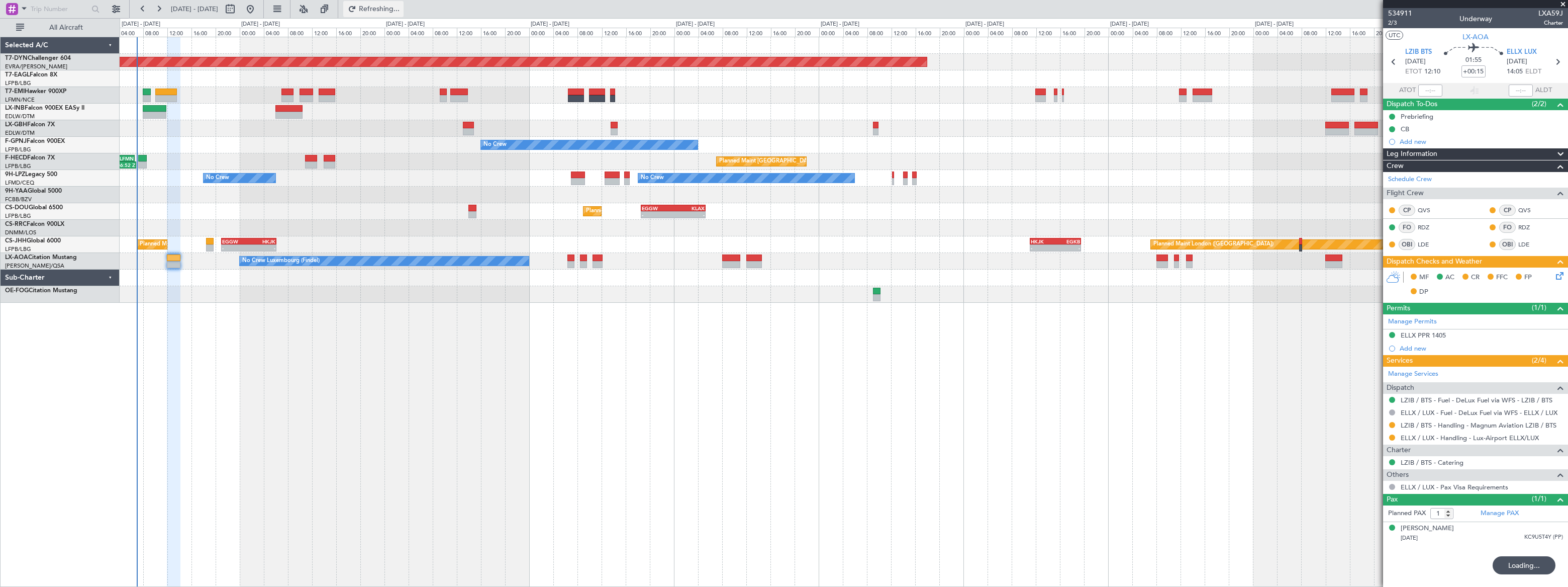
click at [400, 6] on span "Refreshing..." at bounding box center [379, 9] width 42 height 7
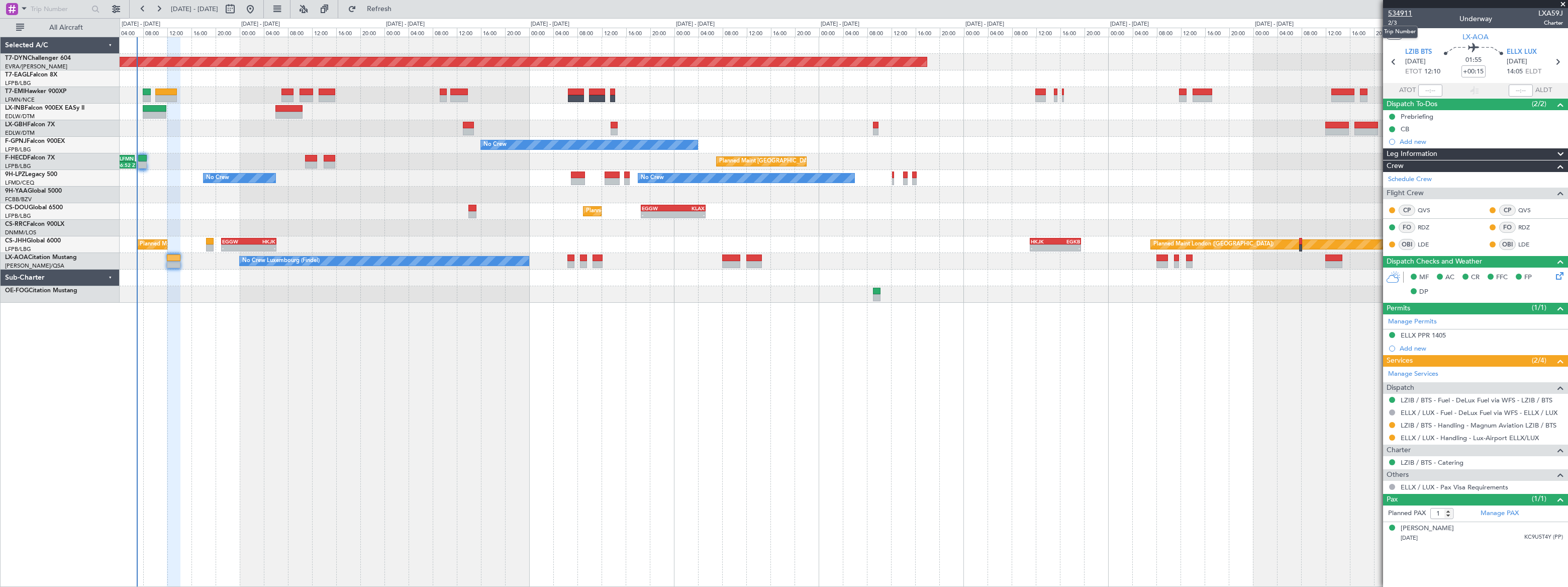
click at [1396, 13] on span "534911" at bounding box center [1400, 13] width 24 height 11
click at [400, 6] on span "Refresh" at bounding box center [379, 9] width 42 height 7
click at [400, 6] on span "Refreshing..." at bounding box center [379, 9] width 42 height 7
click at [400, 6] on span "Refresh" at bounding box center [379, 9] width 42 height 7
click at [993, 387] on div "Planned Maint Basel-Mulhouse Planned Maint Geneva (Cointrin) Planned Maint New …" at bounding box center [843, 312] width 1448 height 550
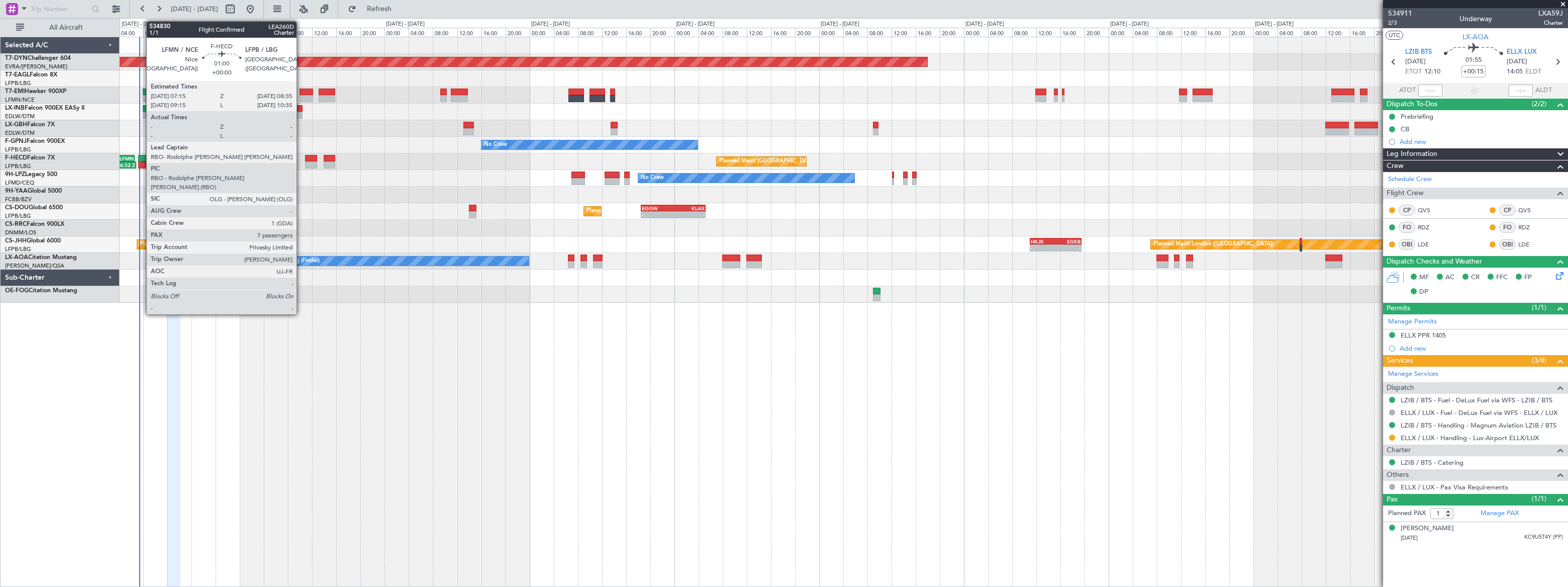
click at [141, 161] on div at bounding box center [143, 165] width 9 height 7
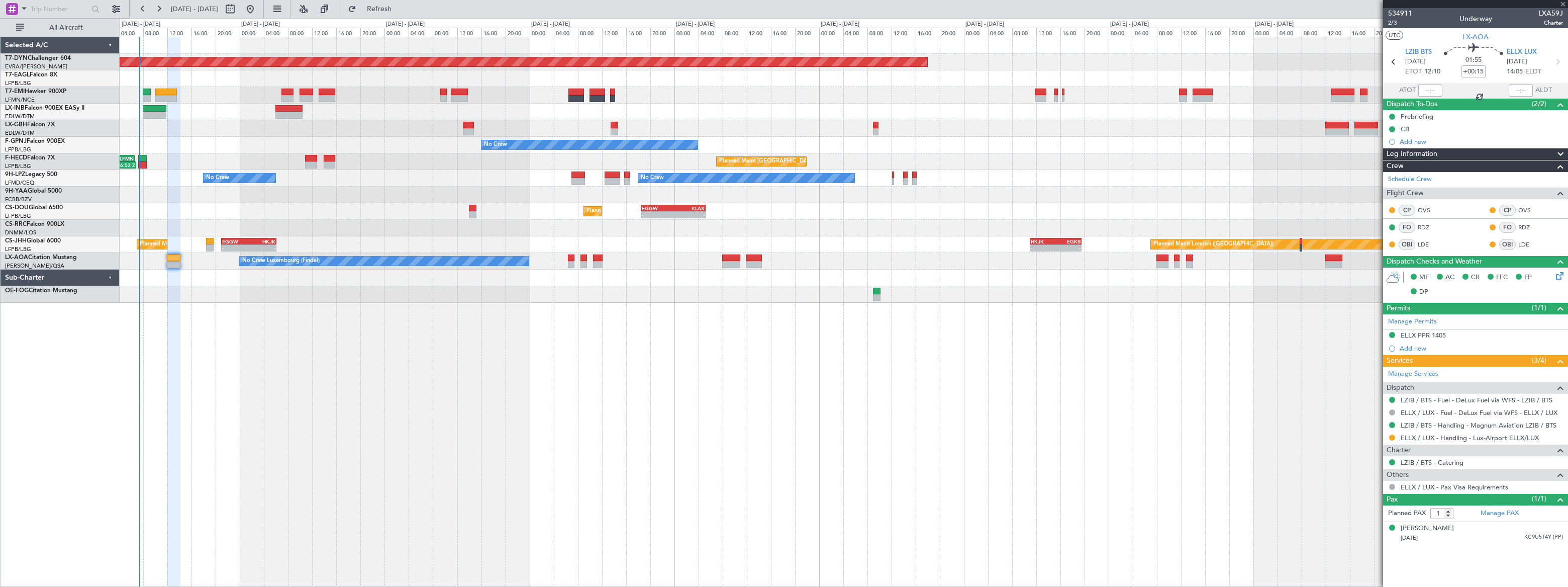
type input "7"
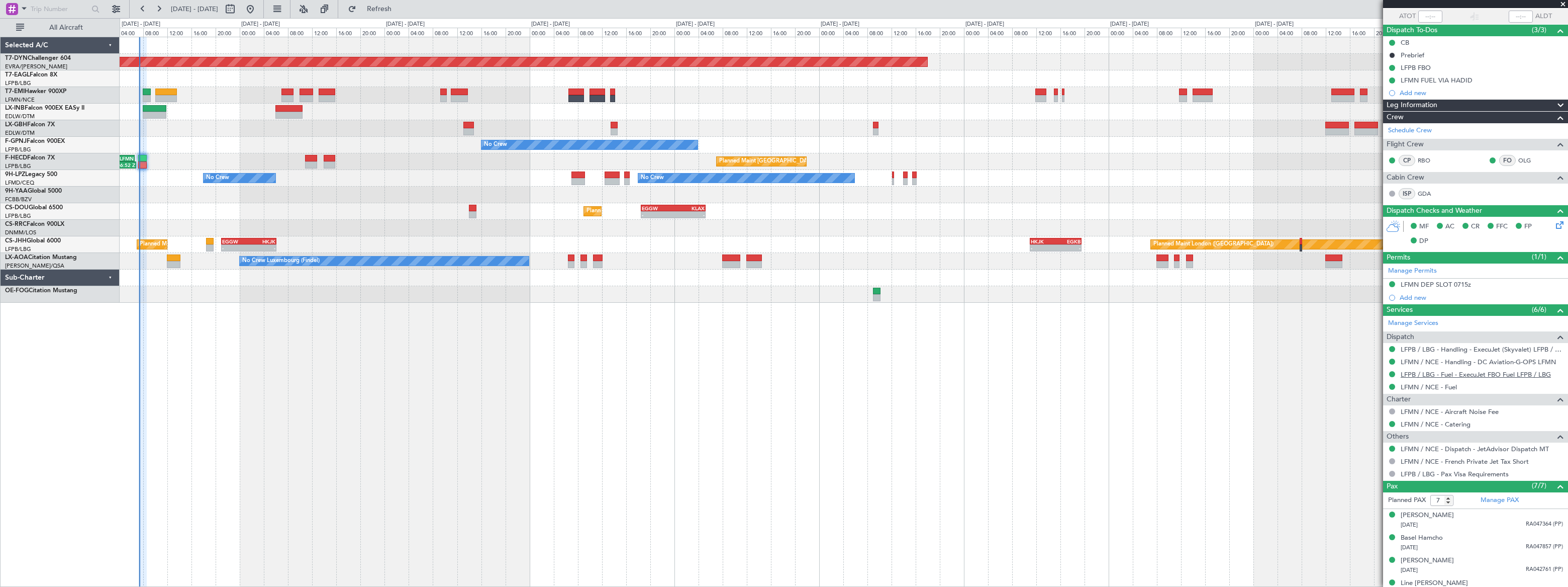
scroll to position [152, 0]
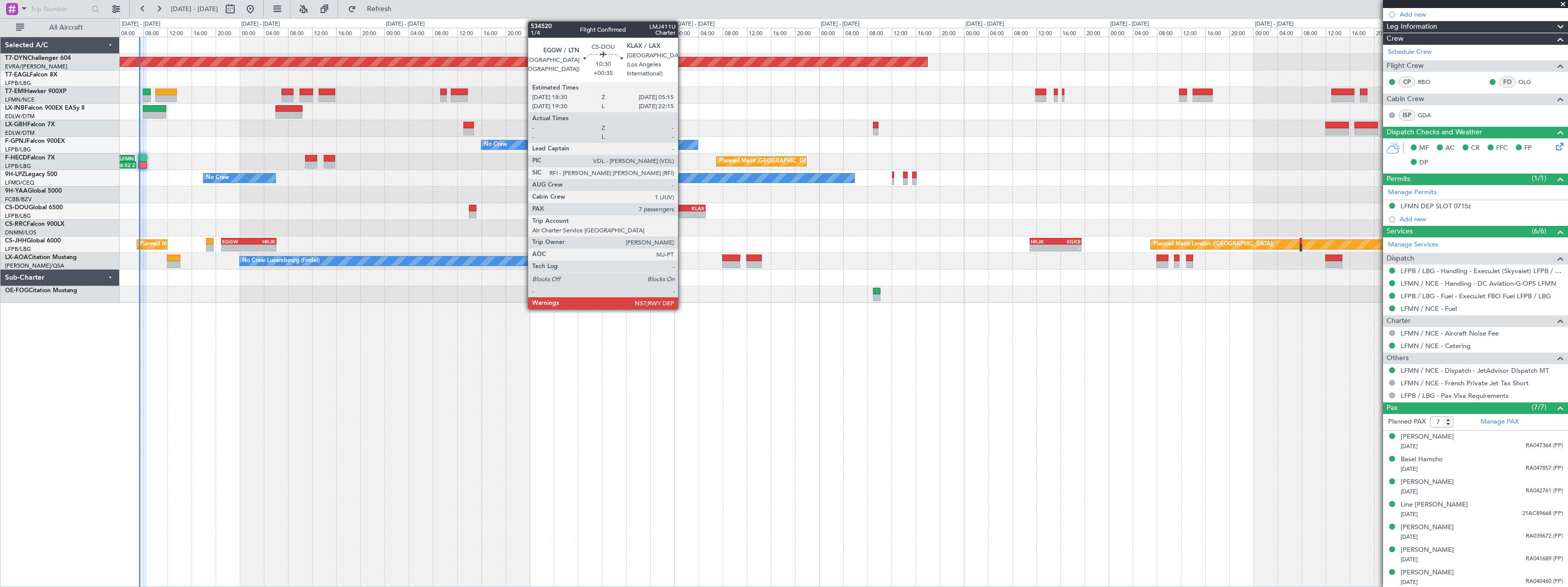
click at [682, 211] on div "05:15 Z" at bounding box center [689, 214] width 32 height 6
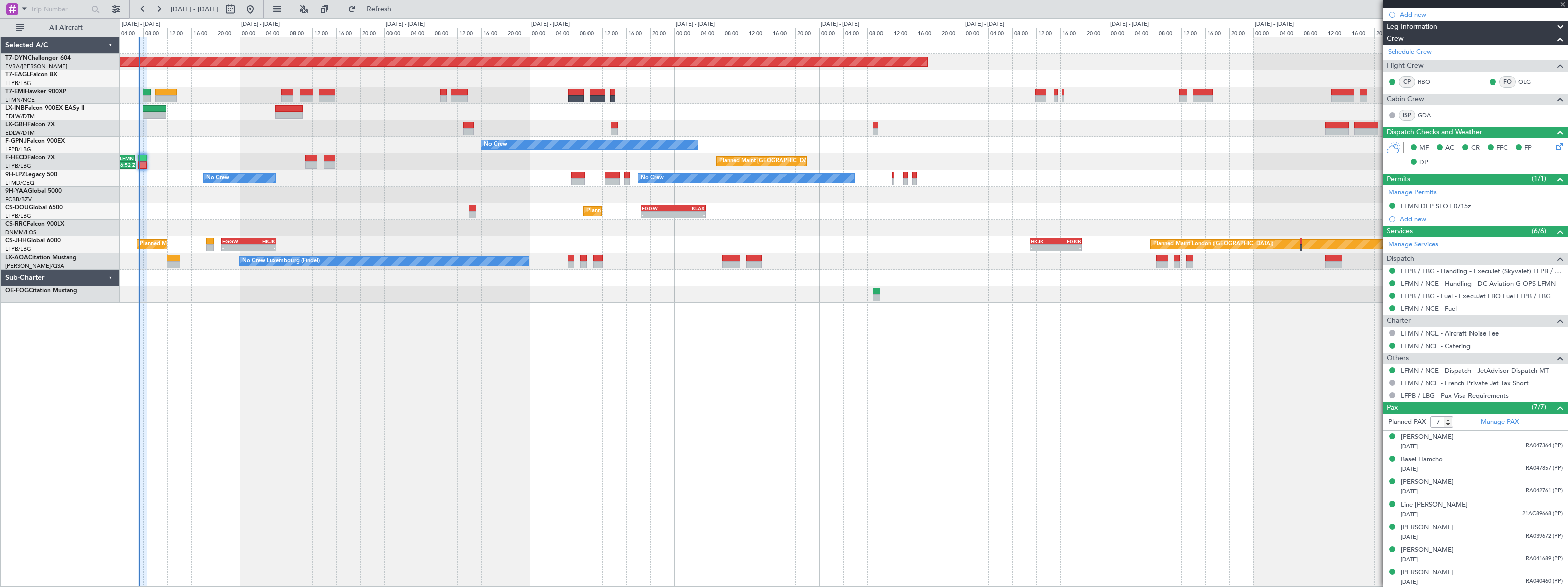
type input "+00:35"
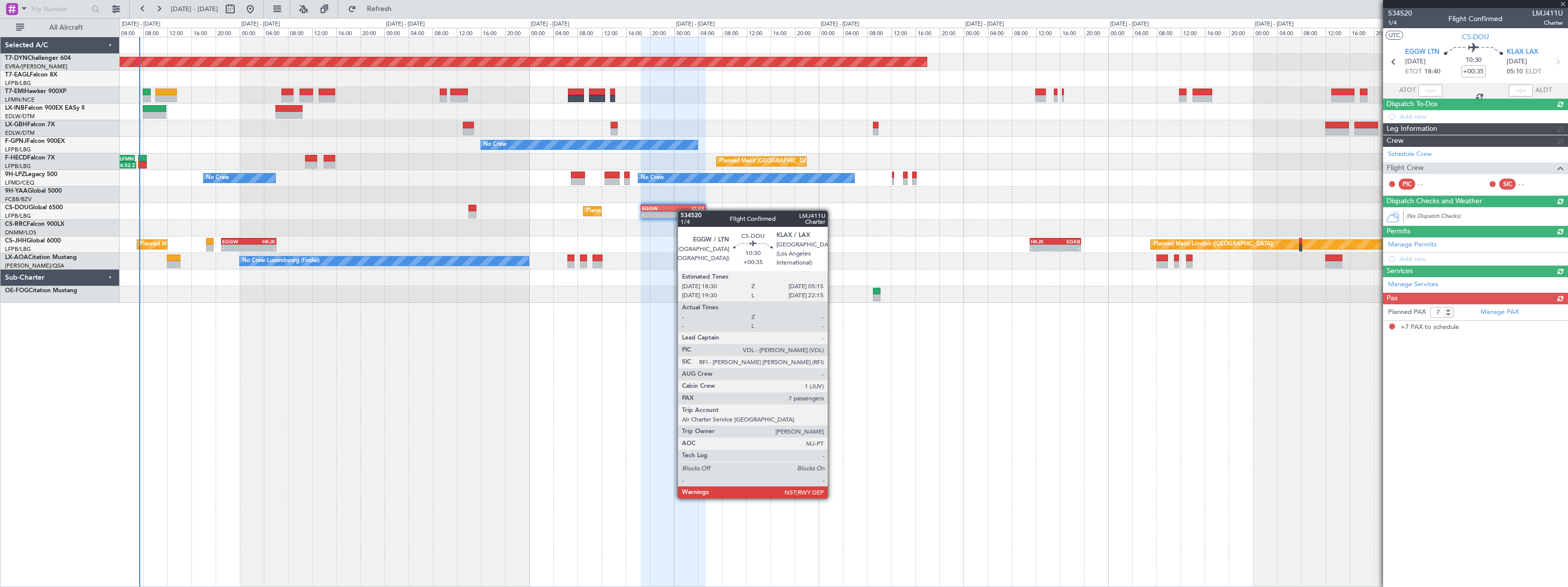
scroll to position [0, 0]
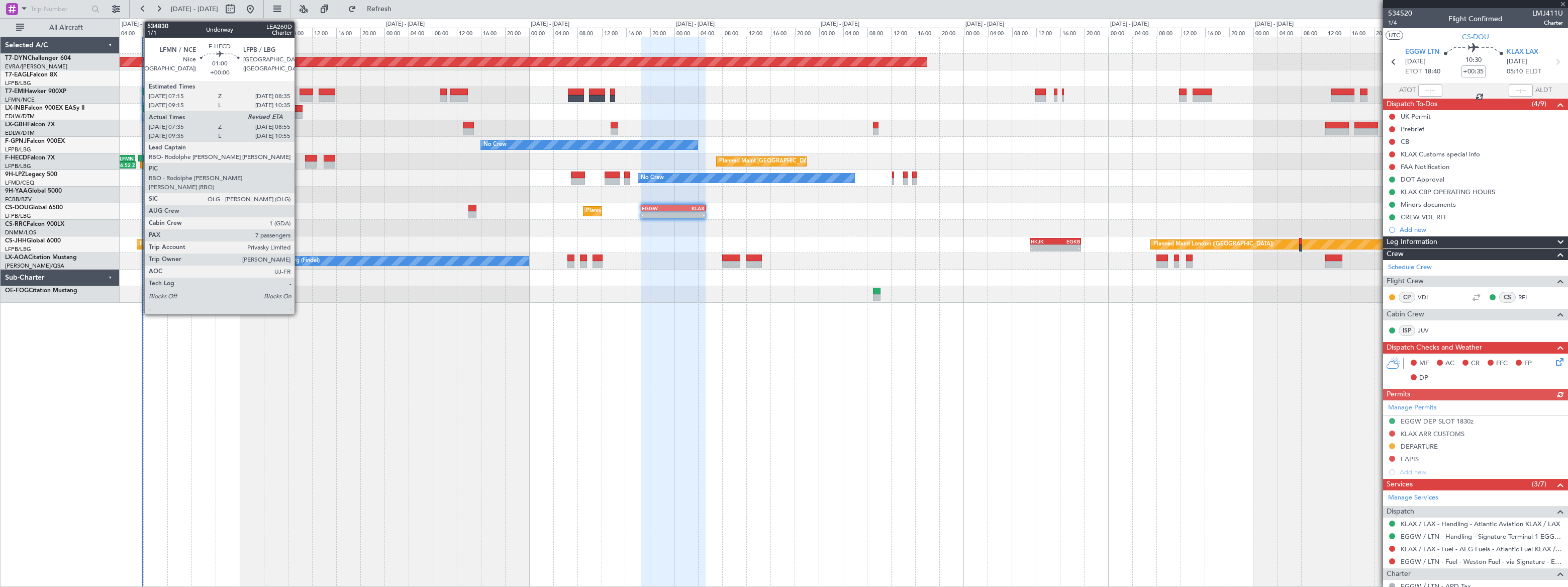
click at [139, 156] on div at bounding box center [143, 158] width 9 height 7
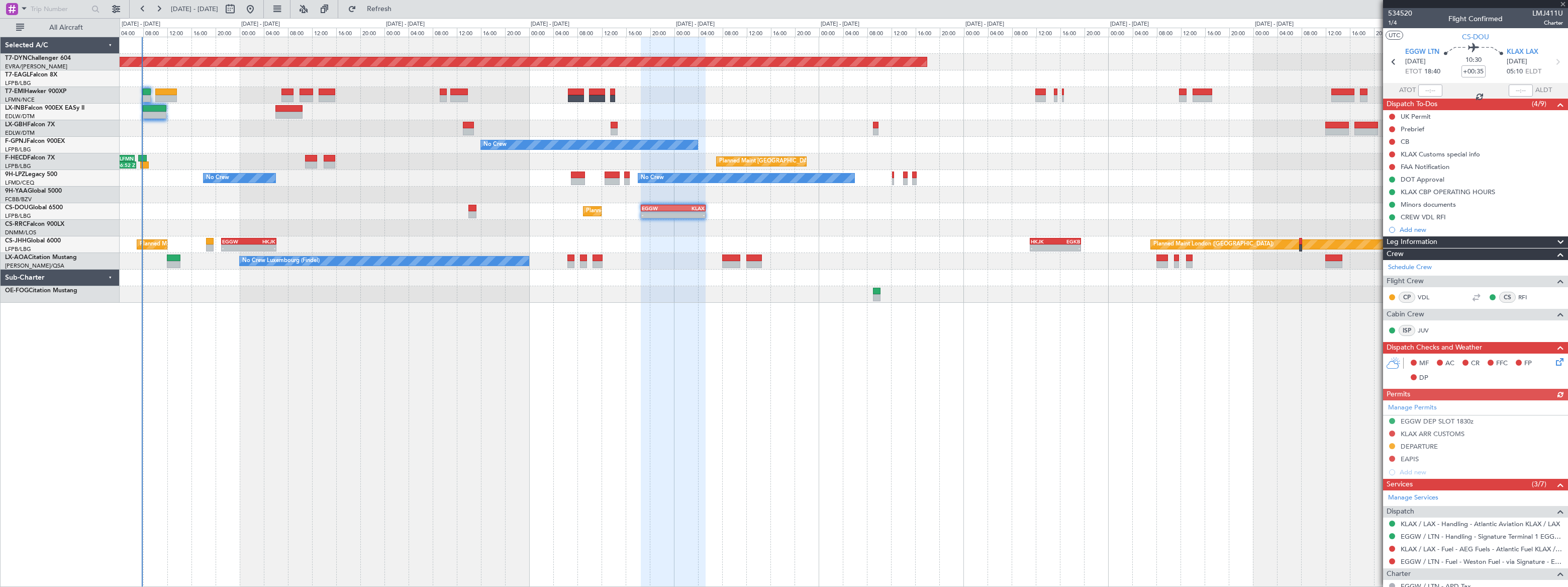
type input "07:50"
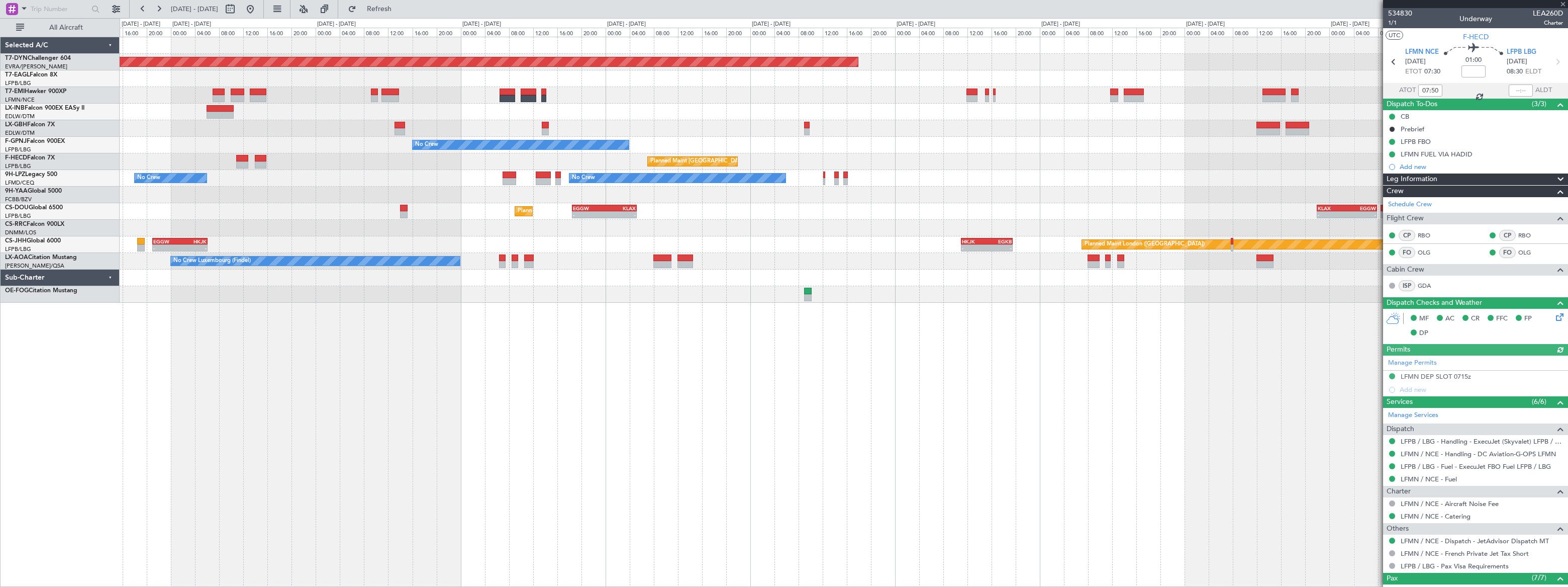
click at [925, 201] on div at bounding box center [843, 195] width 1448 height 17
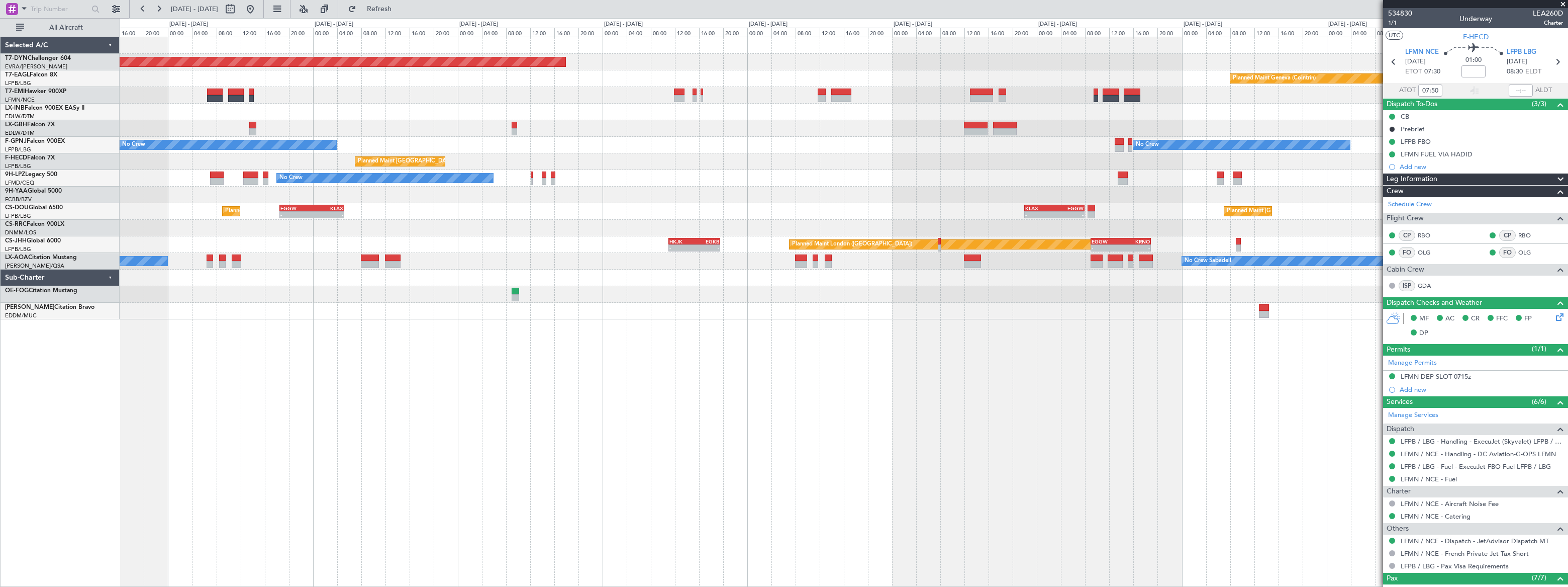
click at [904, 193] on div "Planned Maint Basel-Mulhouse Planned Maint Geneva (Cointrin) No Crew No Crew Pl…" at bounding box center [843, 178] width 1448 height 282
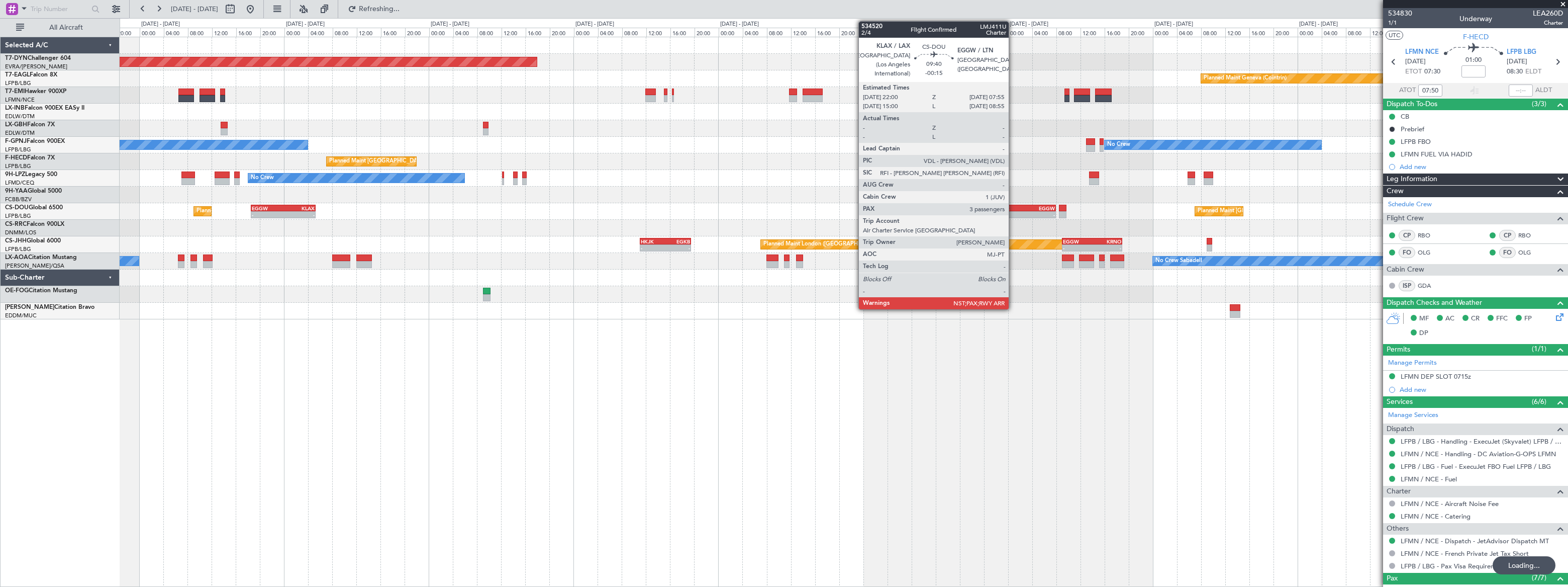
click at [1014, 209] on div "KLAX" at bounding box center [1011, 208] width 29 height 6
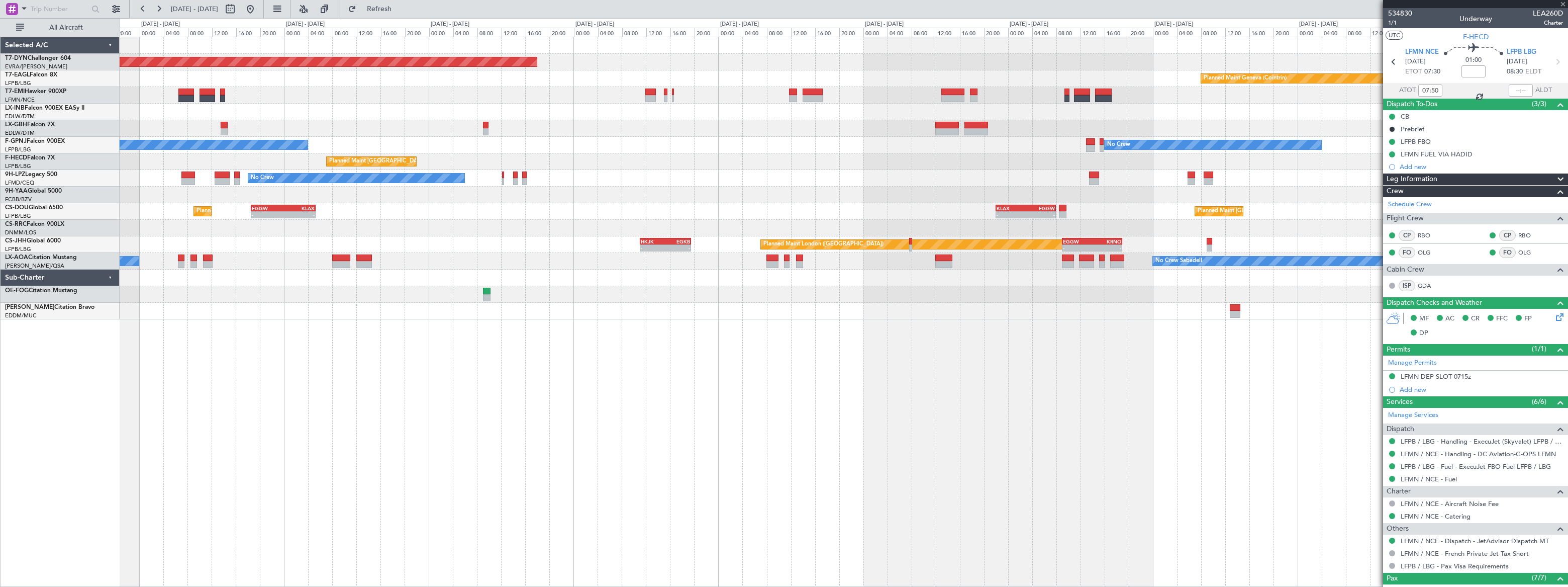
click at [1034, 206] on div "EGGW" at bounding box center [1040, 208] width 29 height 6
type input "-00:15"
type input "3"
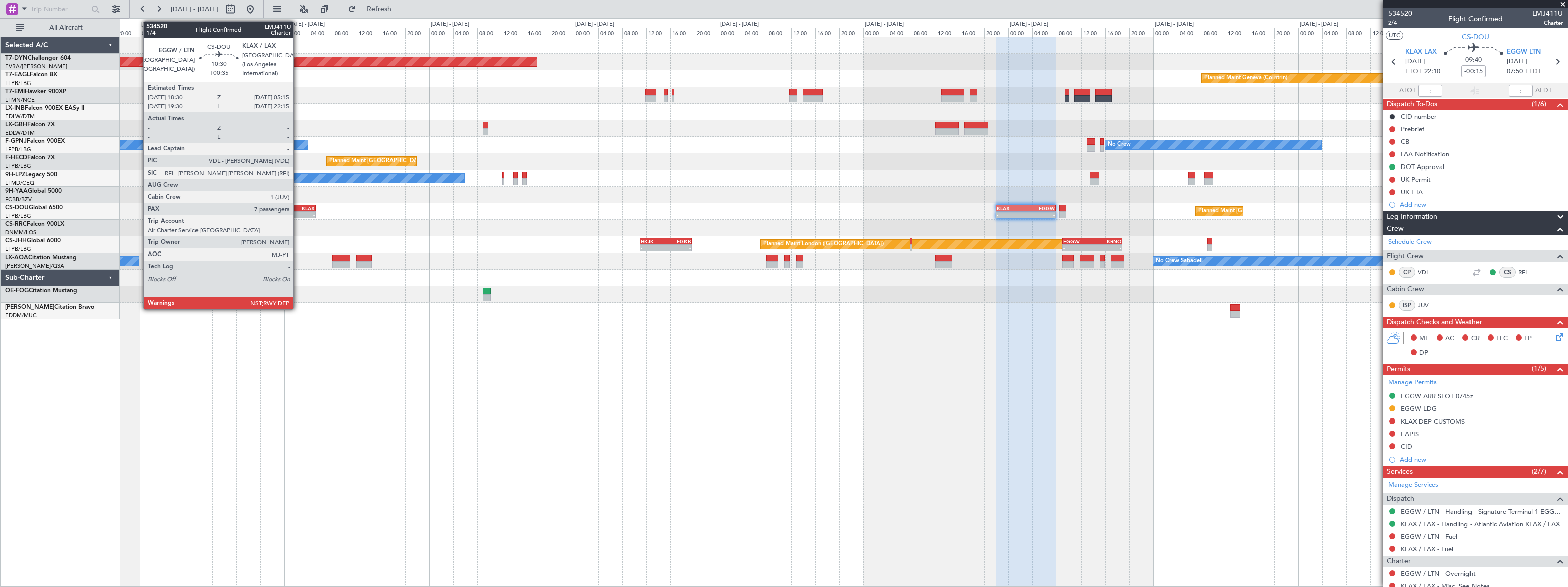
click at [300, 210] on div "KLAX" at bounding box center [298, 208] width 32 height 6
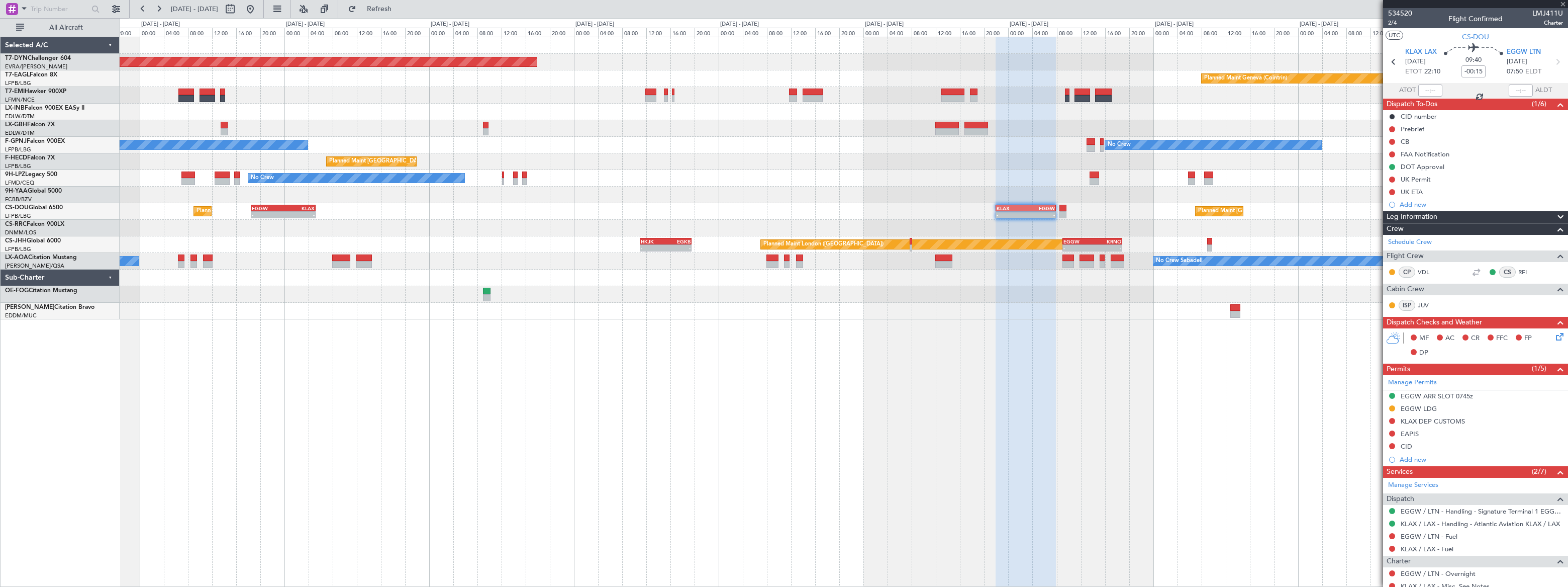
type input "+00:35"
type input "7"
